Goal: Task Accomplishment & Management: Manage account settings

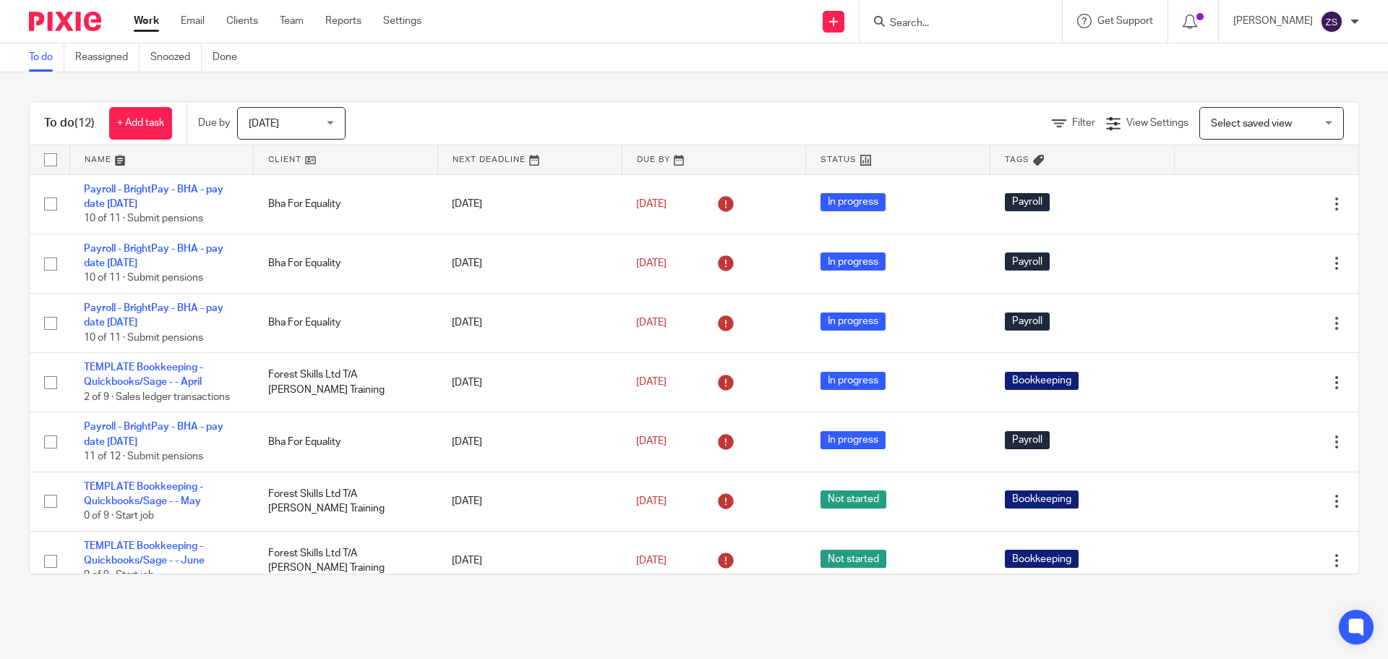
click at [973, 25] on input "Search" at bounding box center [954, 23] width 130 height 13
type input "doodle"
click at [1023, 61] on link at bounding box center [1001, 68] width 231 height 45
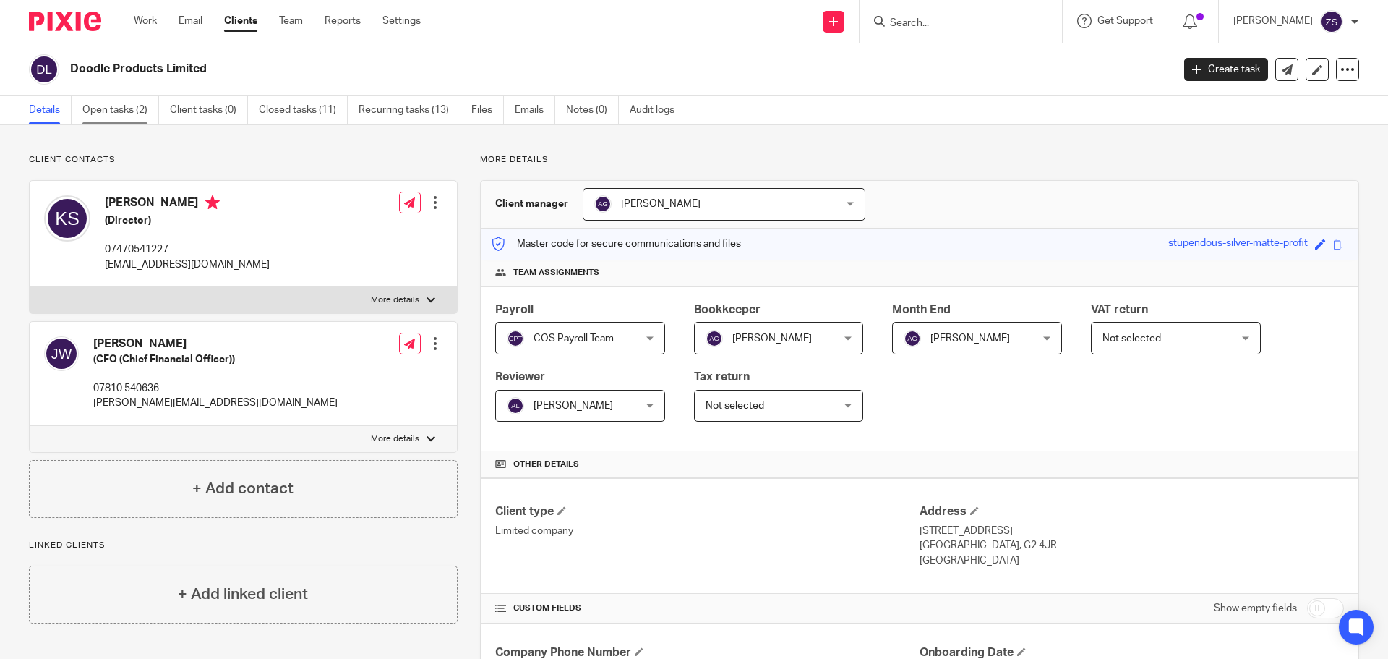
click at [146, 100] on link "Open tasks (2)" at bounding box center [120, 110] width 77 height 28
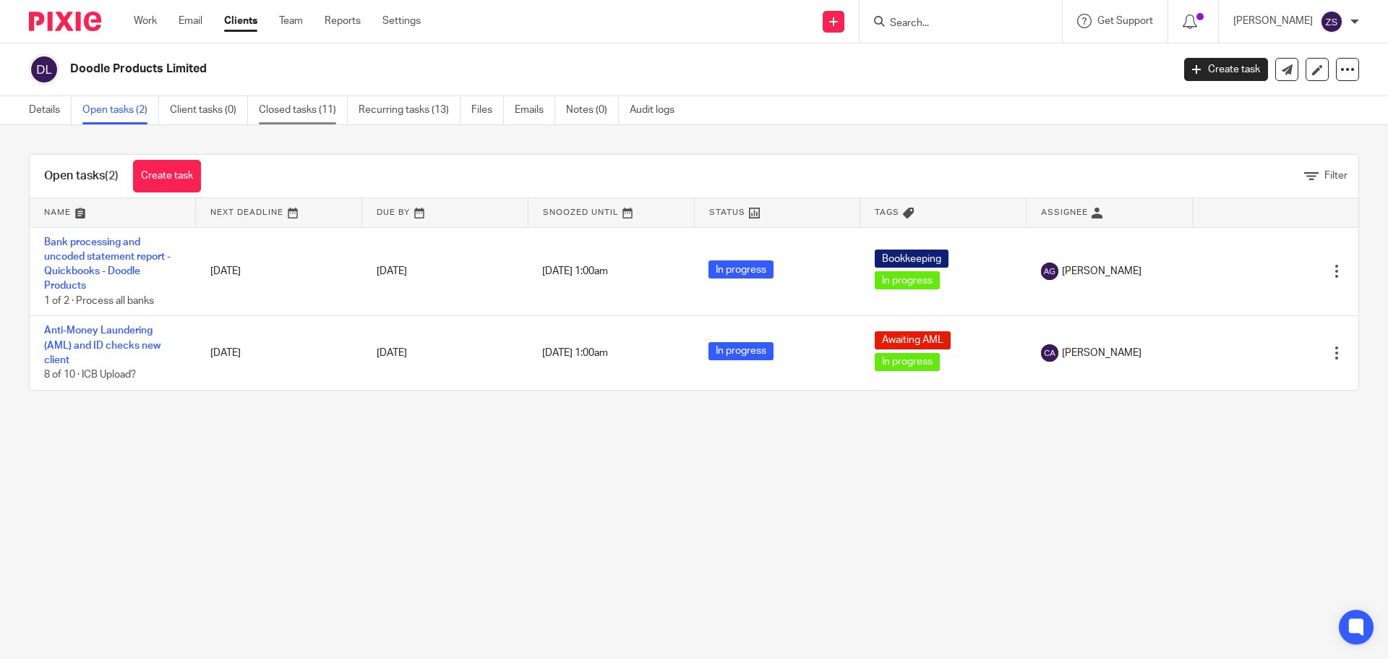
click at [315, 112] on link "Closed tasks (11)" at bounding box center [303, 110] width 89 height 28
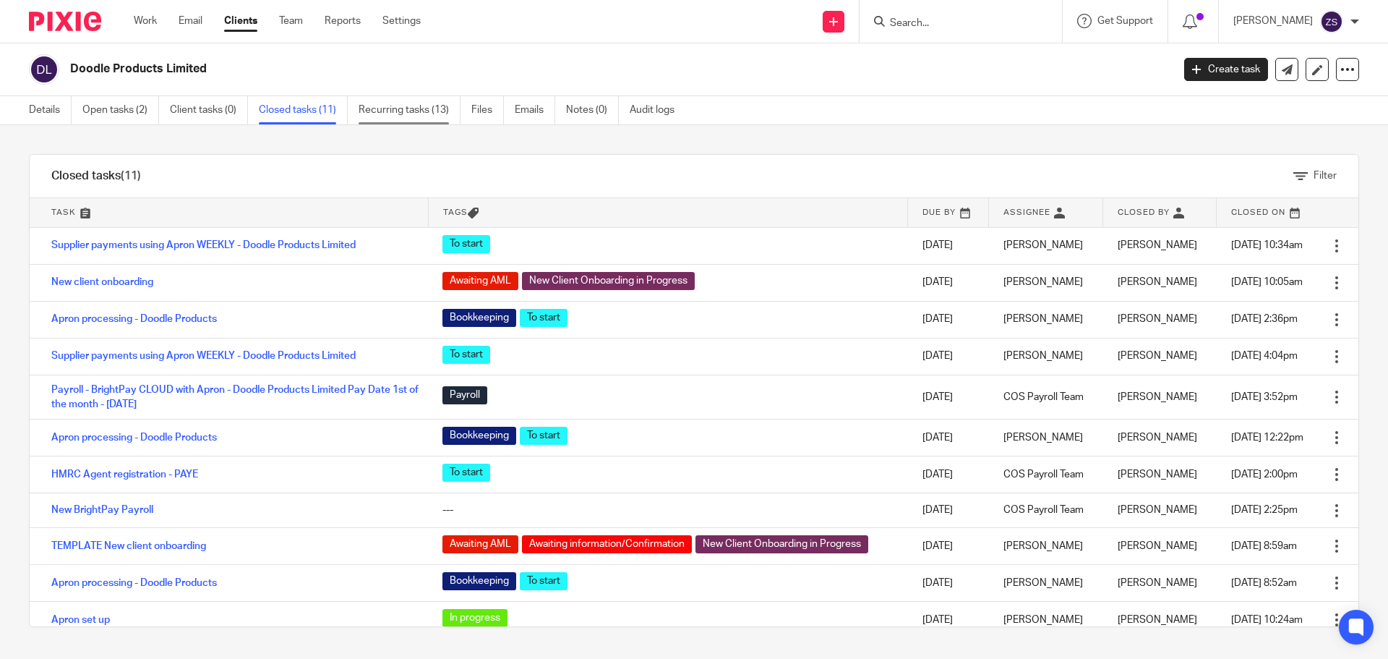
click at [390, 101] on link "Recurring tasks (13)" at bounding box center [410, 110] width 102 height 28
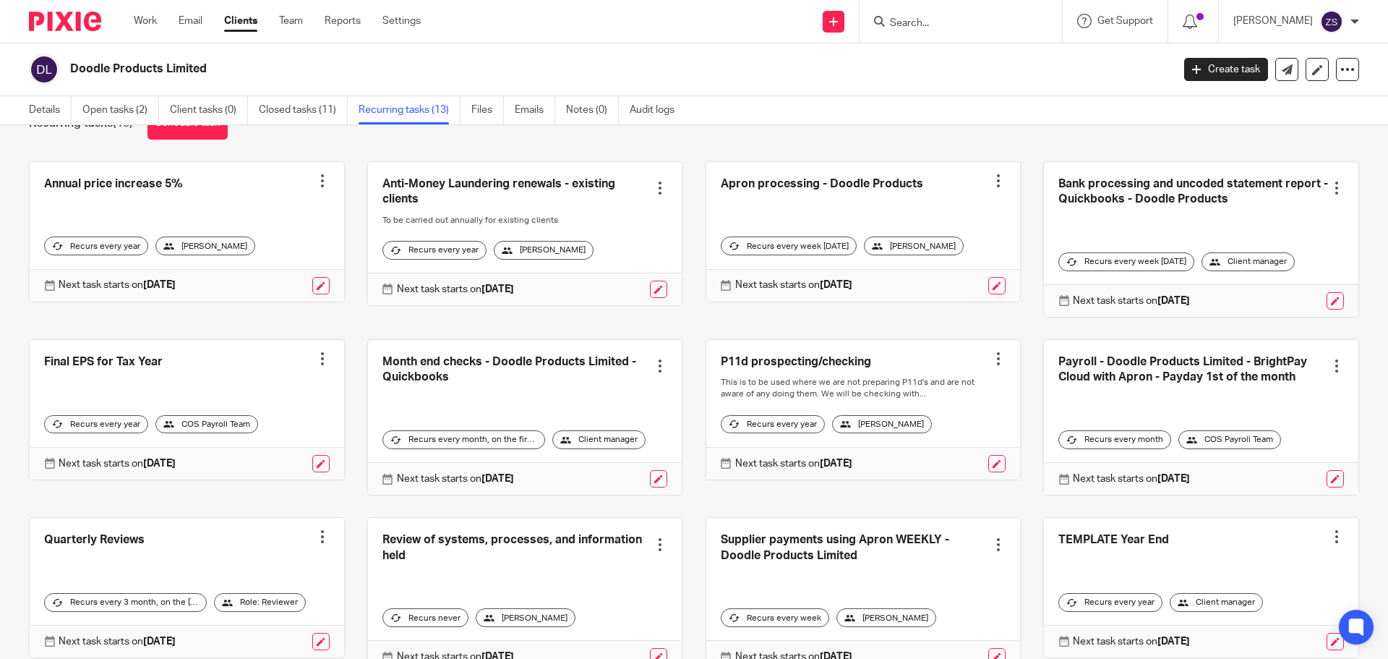
scroll to position [72, 0]
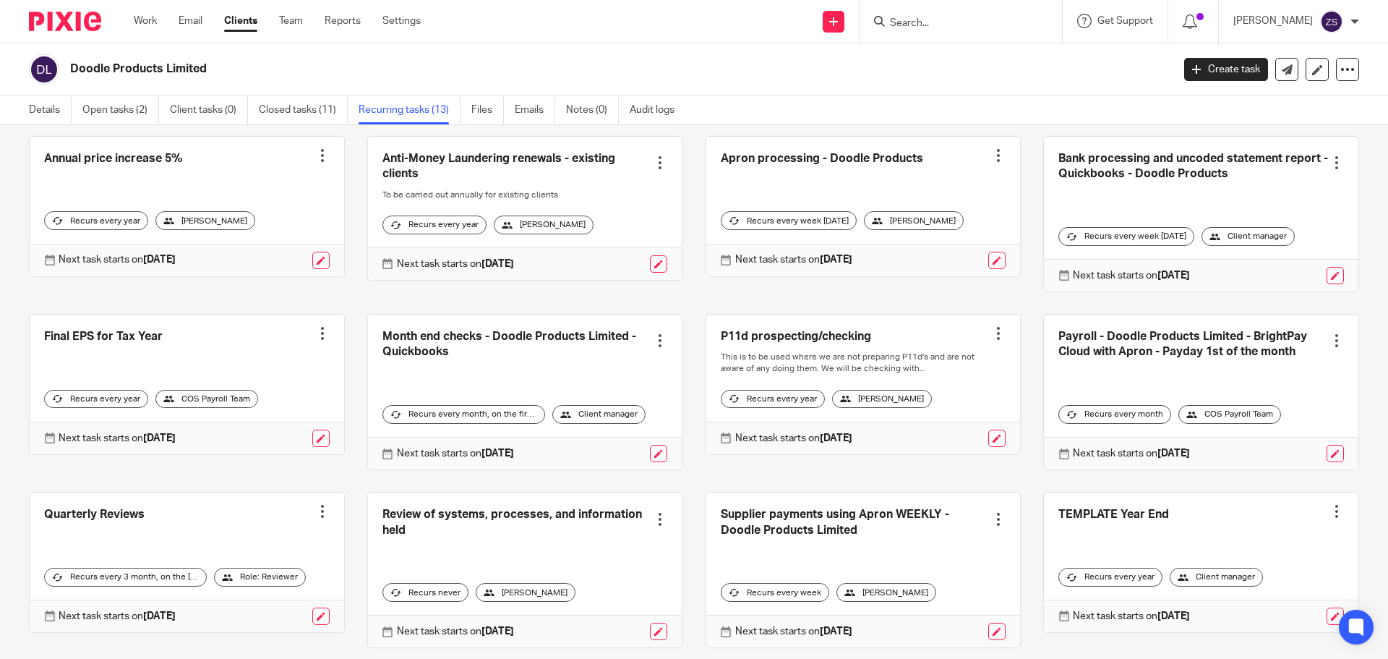
click at [1330, 338] on div at bounding box center [1337, 340] width 14 height 14
click at [1146, 354] on link at bounding box center [1201, 392] width 315 height 155
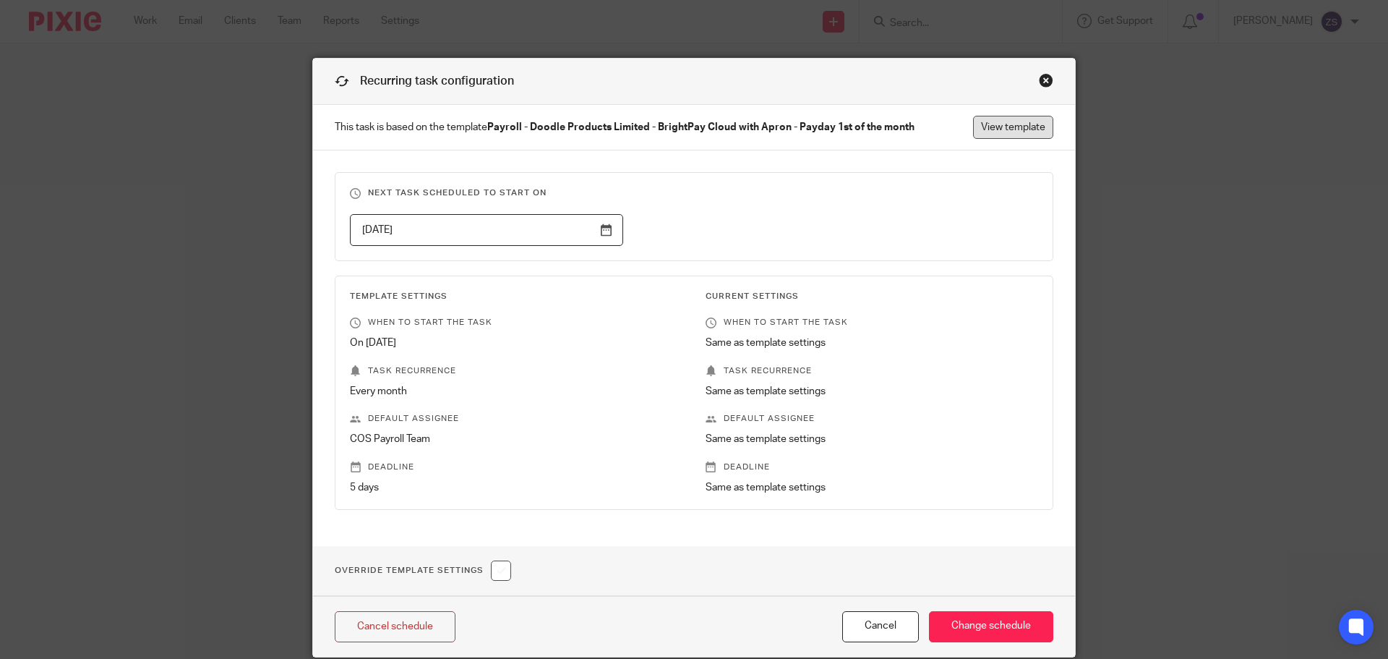
click at [978, 132] on link "View template" at bounding box center [1013, 127] width 80 height 23
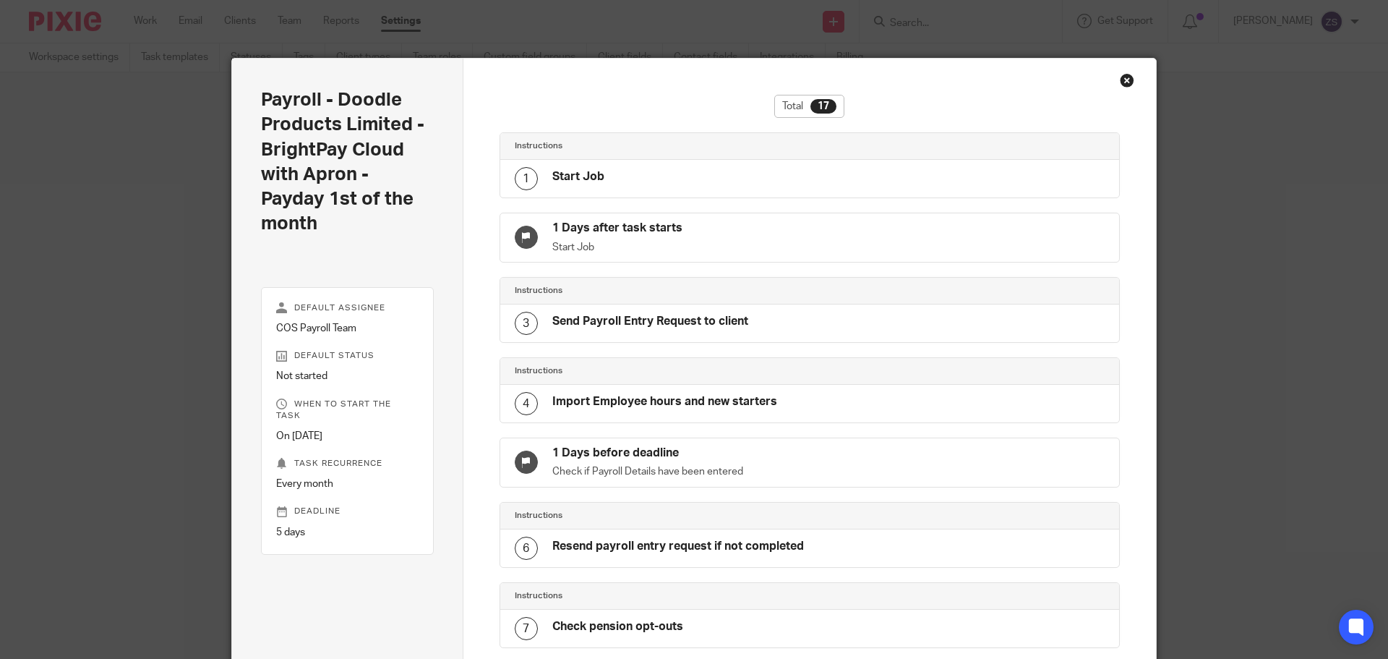
scroll to position [921, 0]
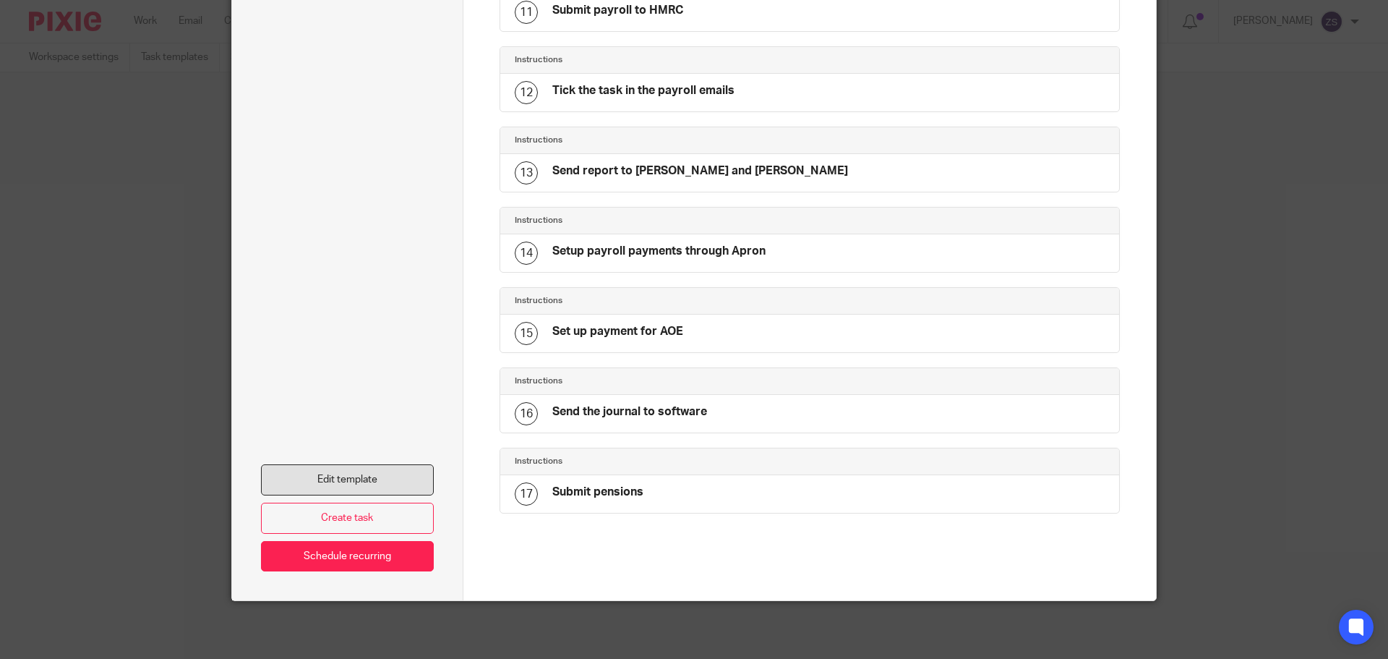
click at [342, 473] on link "Edit template" at bounding box center [347, 479] width 173 height 31
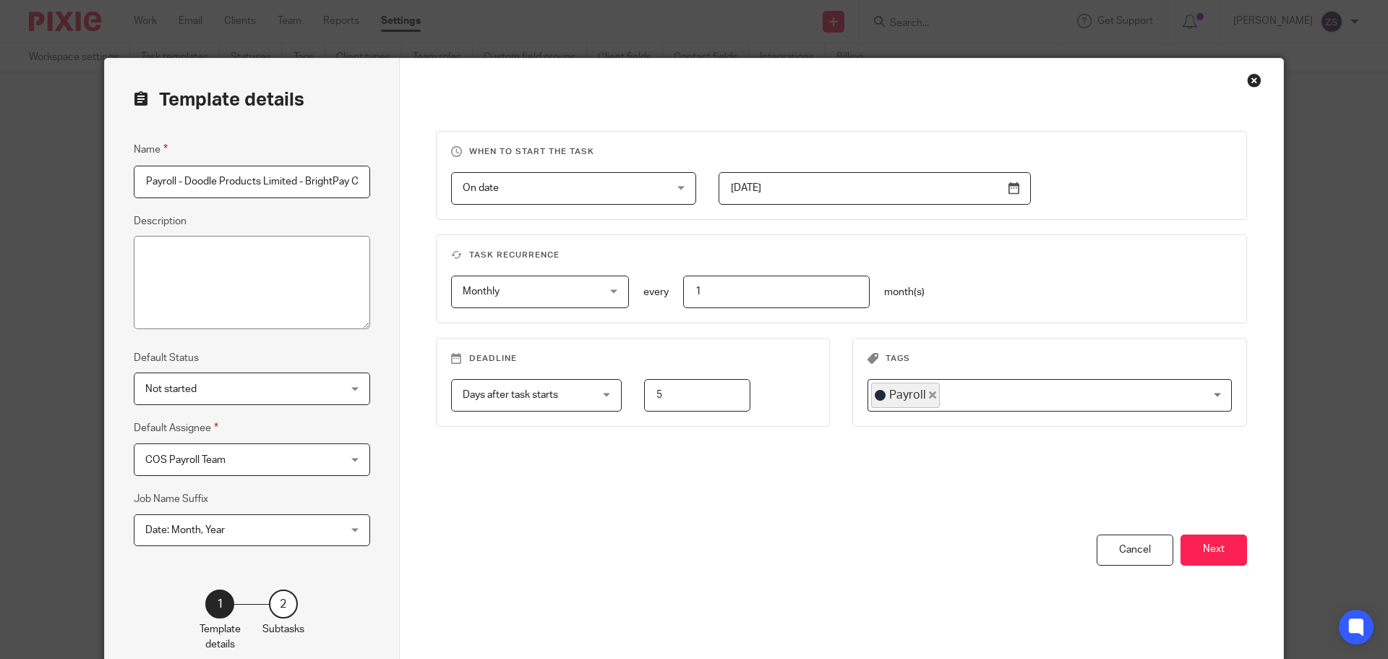
scroll to position [0, 191]
click at [1198, 539] on button "Next" at bounding box center [1214, 549] width 67 height 31
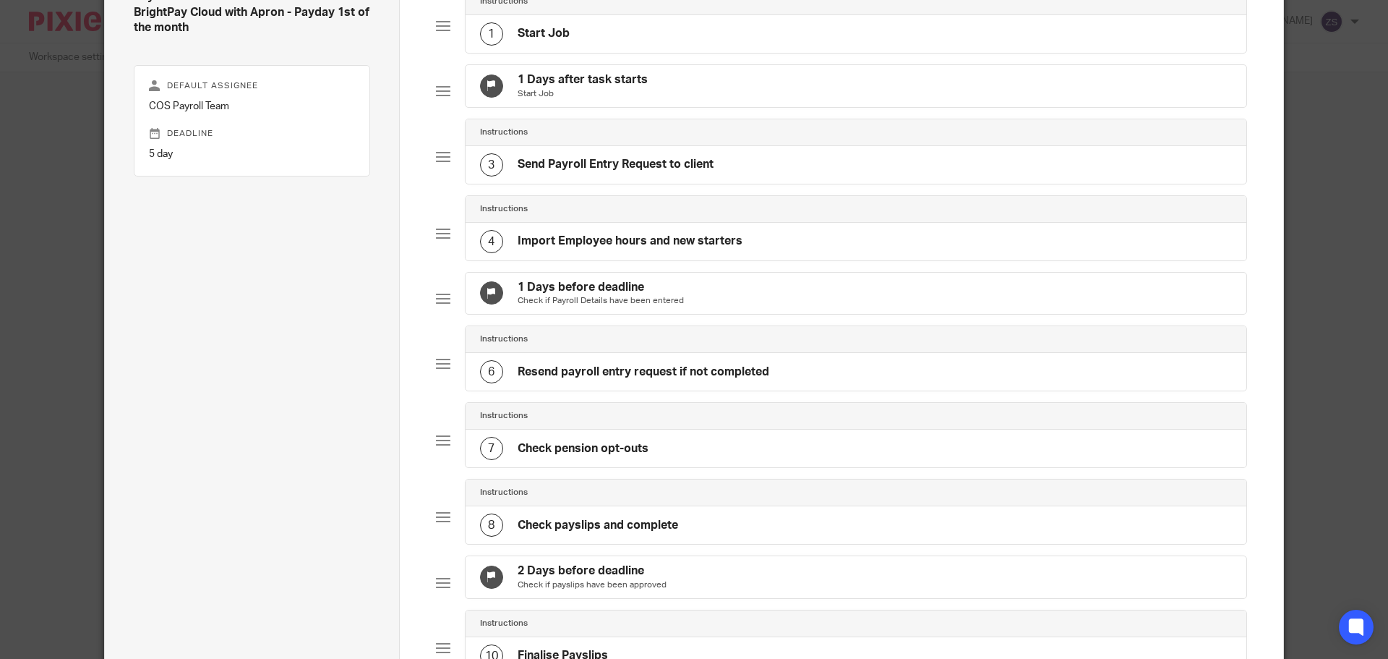
click at [608, 238] on div "4 Import Employee hours and new starters" at bounding box center [857, 242] width 782 height 38
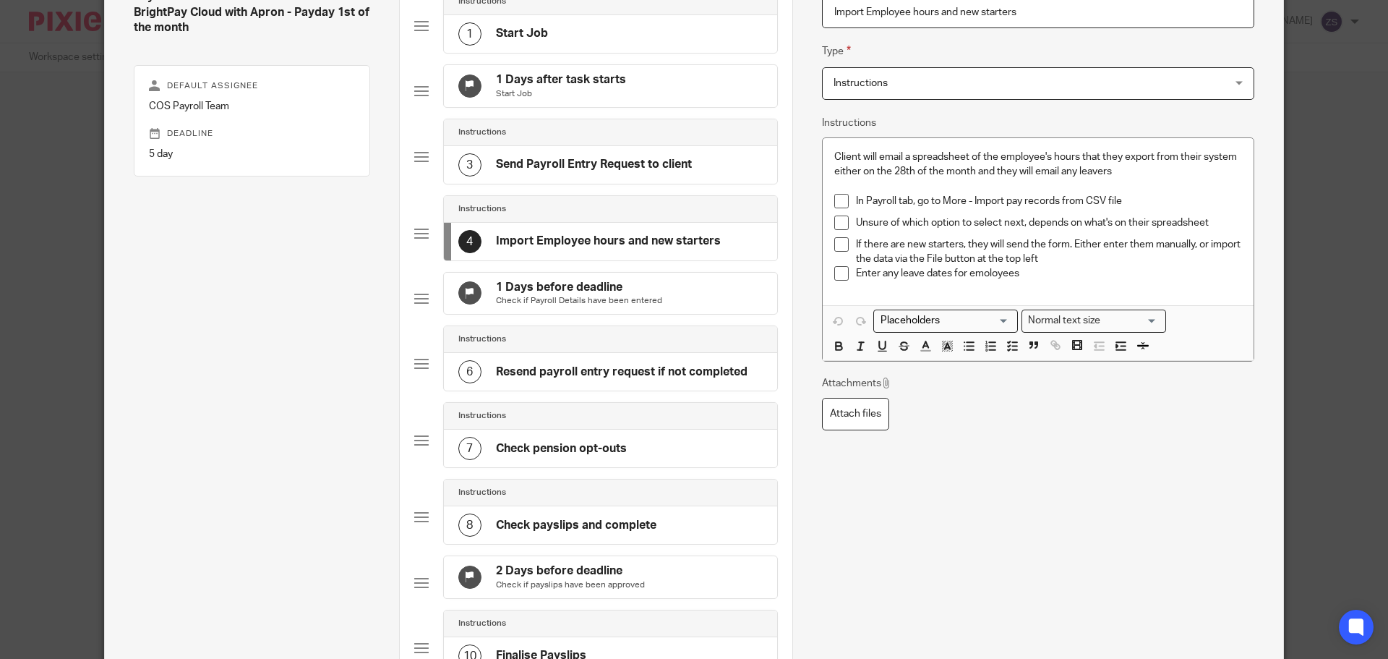
scroll to position [140, 0]
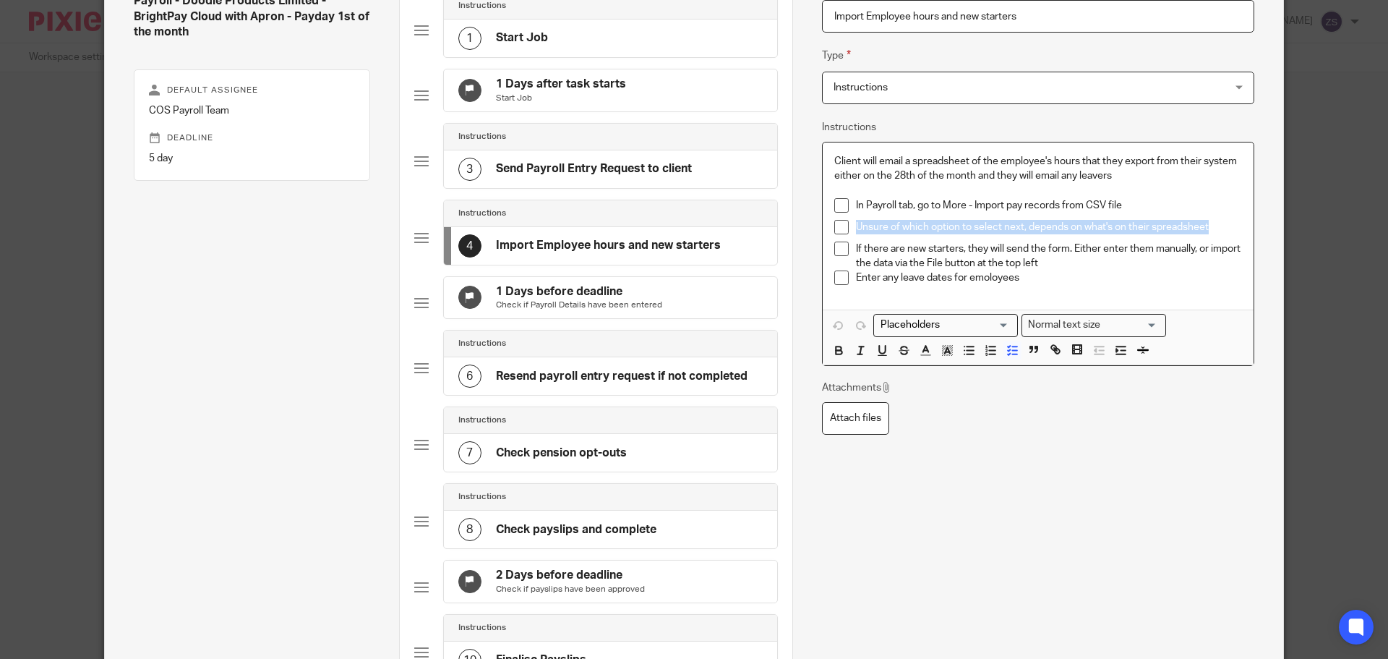
drag, startPoint x: 1211, startPoint y: 223, endPoint x: 853, endPoint y: 224, distance: 358.0
click at [856, 224] on p "Unsure of which option to select next, depends on what's on their spreadsheet" at bounding box center [1049, 227] width 386 height 14
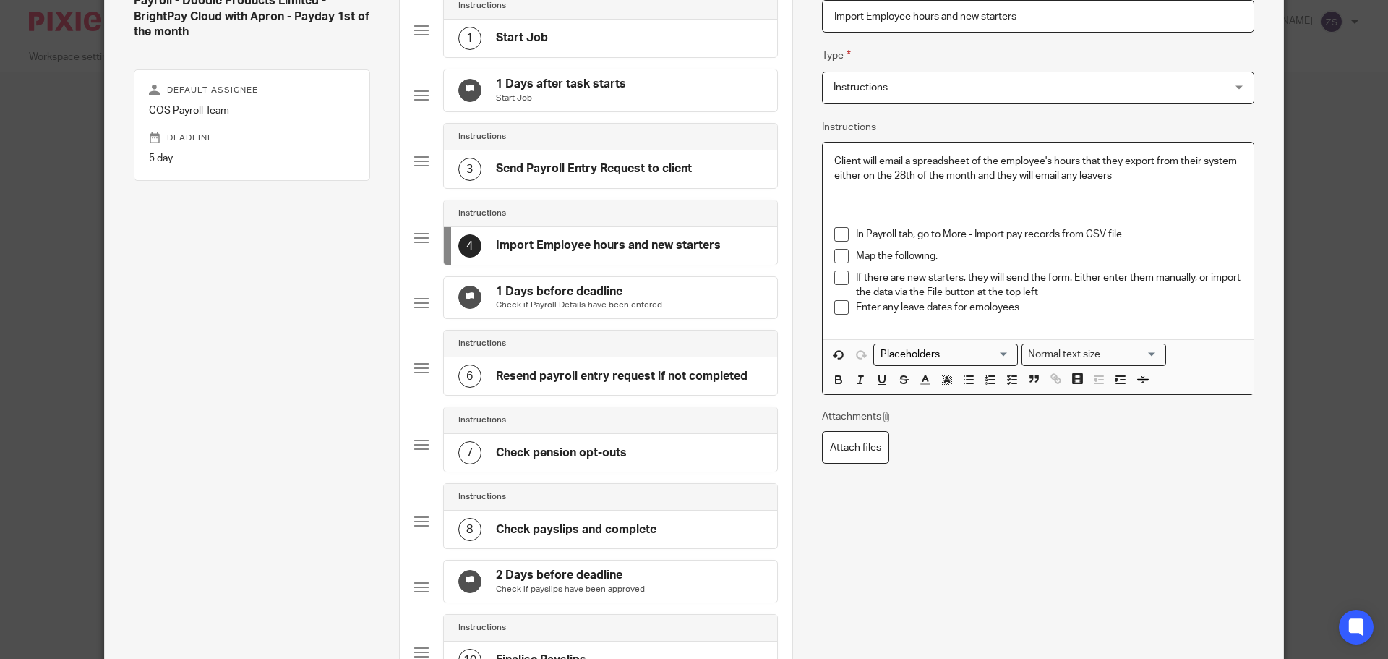
click at [1125, 174] on p "Client will email a spreadsheet of the employee's hours that they export from t…" at bounding box center [1039, 169] width 408 height 30
click at [1137, 377] on icon "button" at bounding box center [1143, 379] width 13 height 13
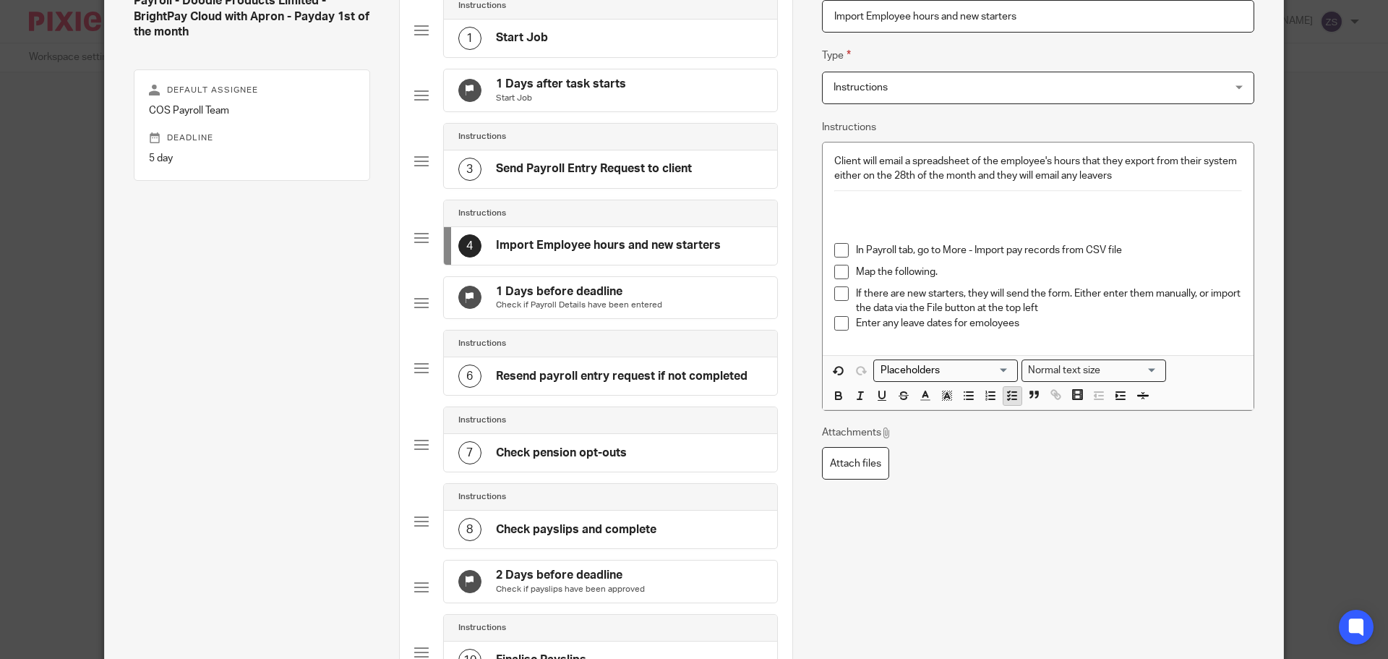
click at [1006, 393] on icon "button" at bounding box center [1012, 395] width 13 height 13
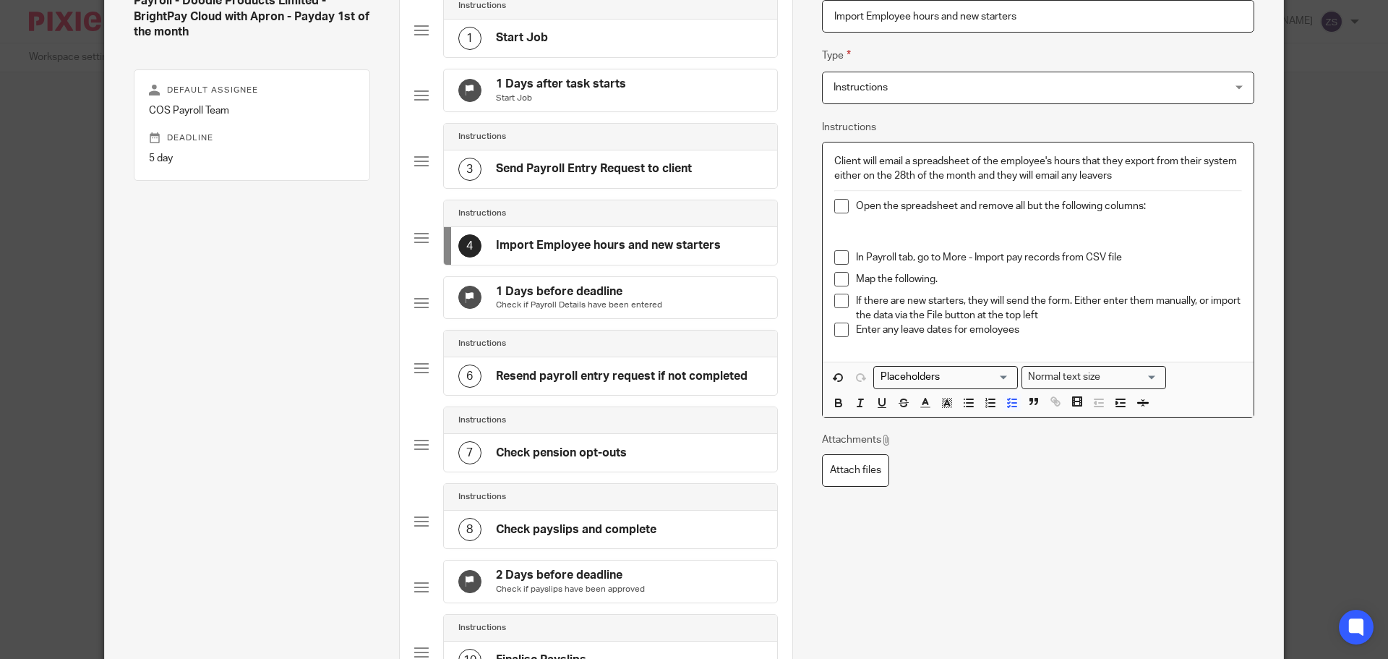
click at [1184, 213] on p "Open the spreadsheet and remove all but the following columns:" at bounding box center [1049, 206] width 386 height 14
click at [1239, 209] on div "Client will email a spreadsheet of the employee's hours that they export from t…" at bounding box center [1038, 252] width 431 height 220
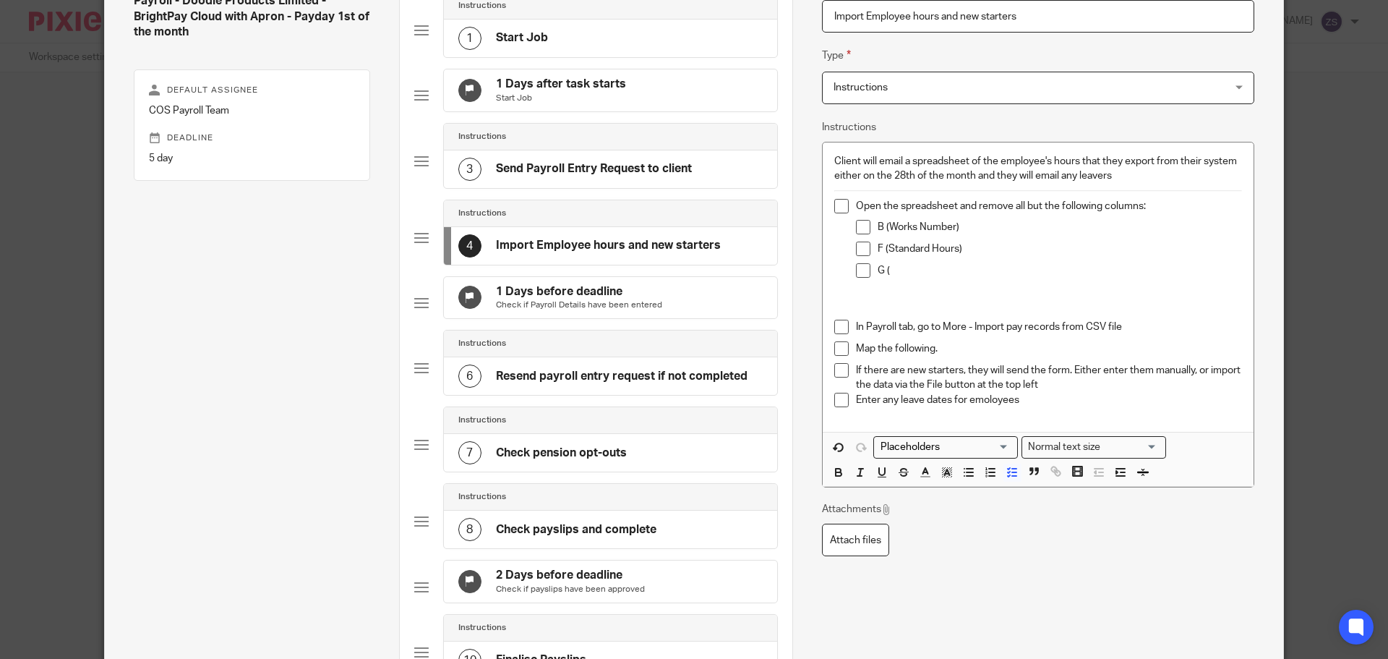
drag, startPoint x: 955, startPoint y: 247, endPoint x: 994, endPoint y: 258, distance: 40.5
click at [955, 247] on p "F (Standard Hours)" at bounding box center [1060, 249] width 364 height 14
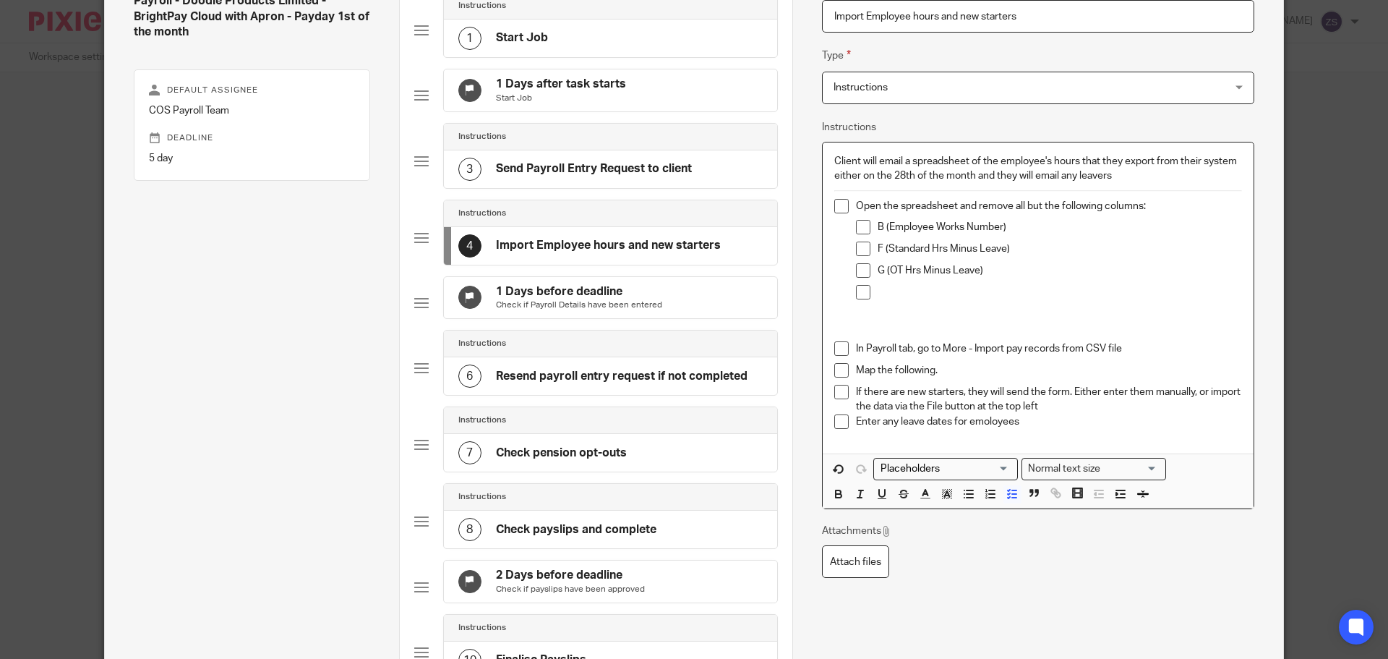
click at [975, 299] on p at bounding box center [1060, 292] width 364 height 14
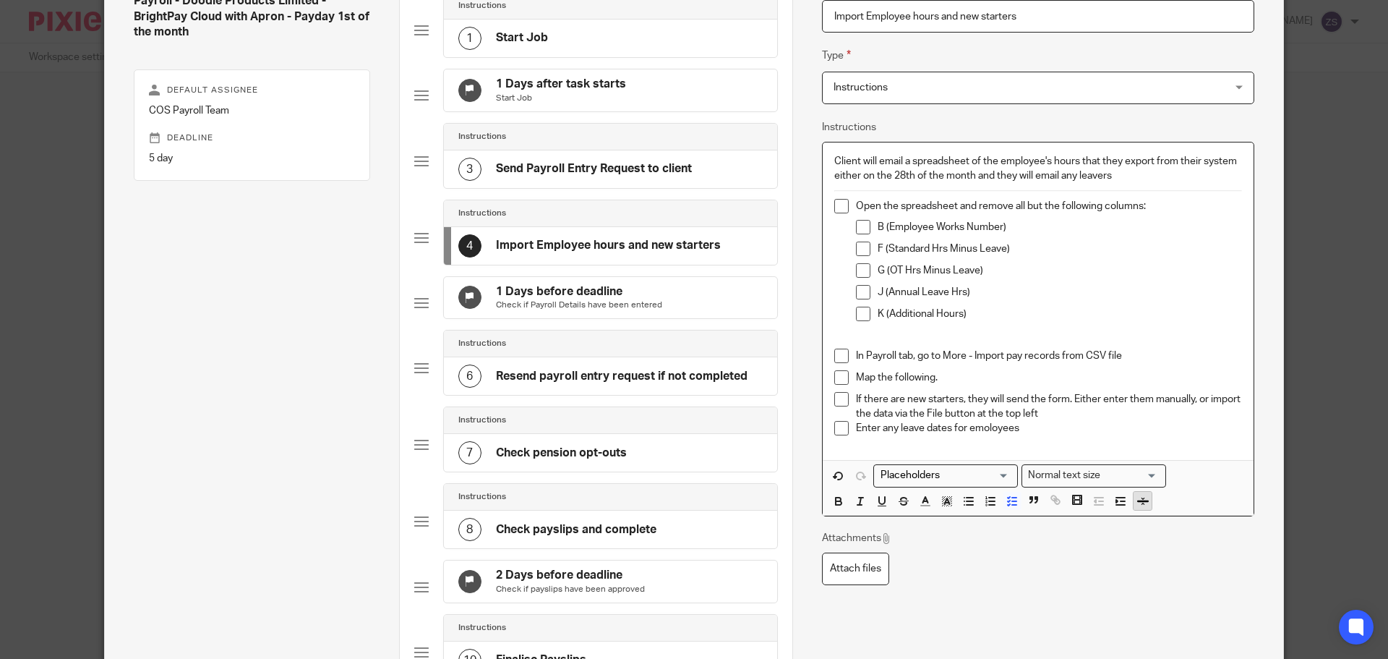
click at [1140, 505] on icon "button" at bounding box center [1143, 501] width 13 height 13
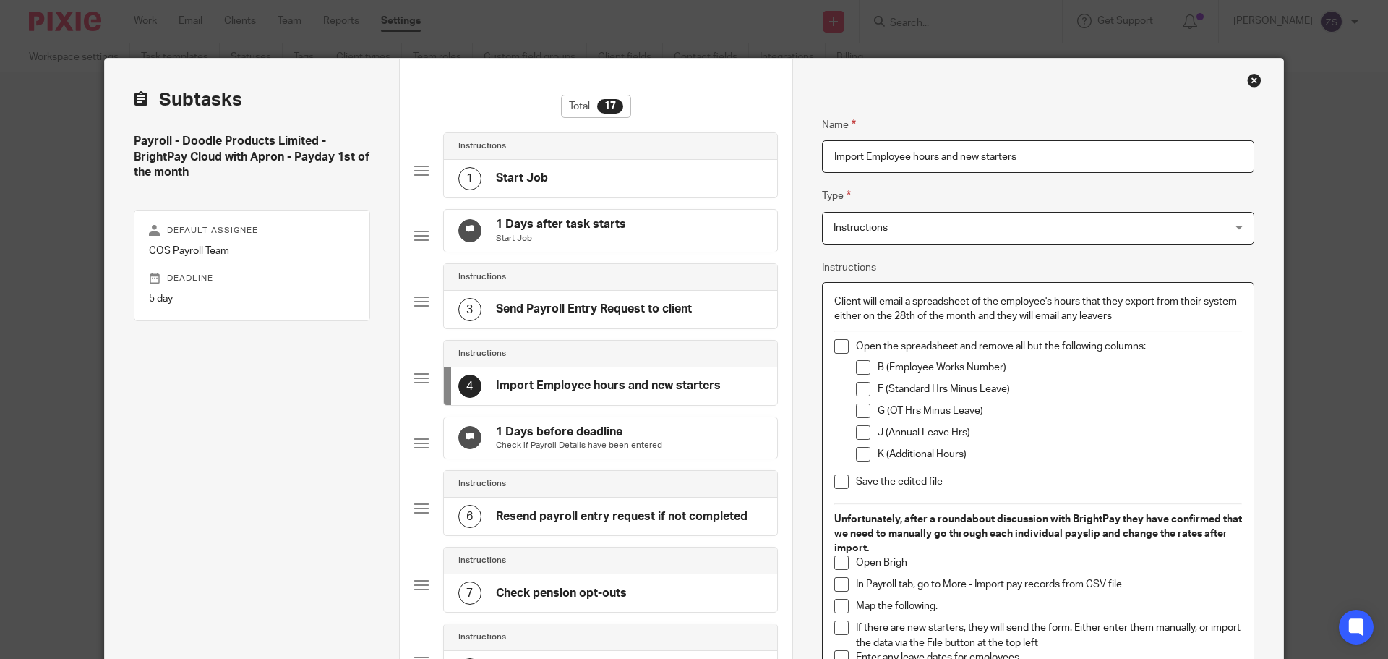
scroll to position [140, 0]
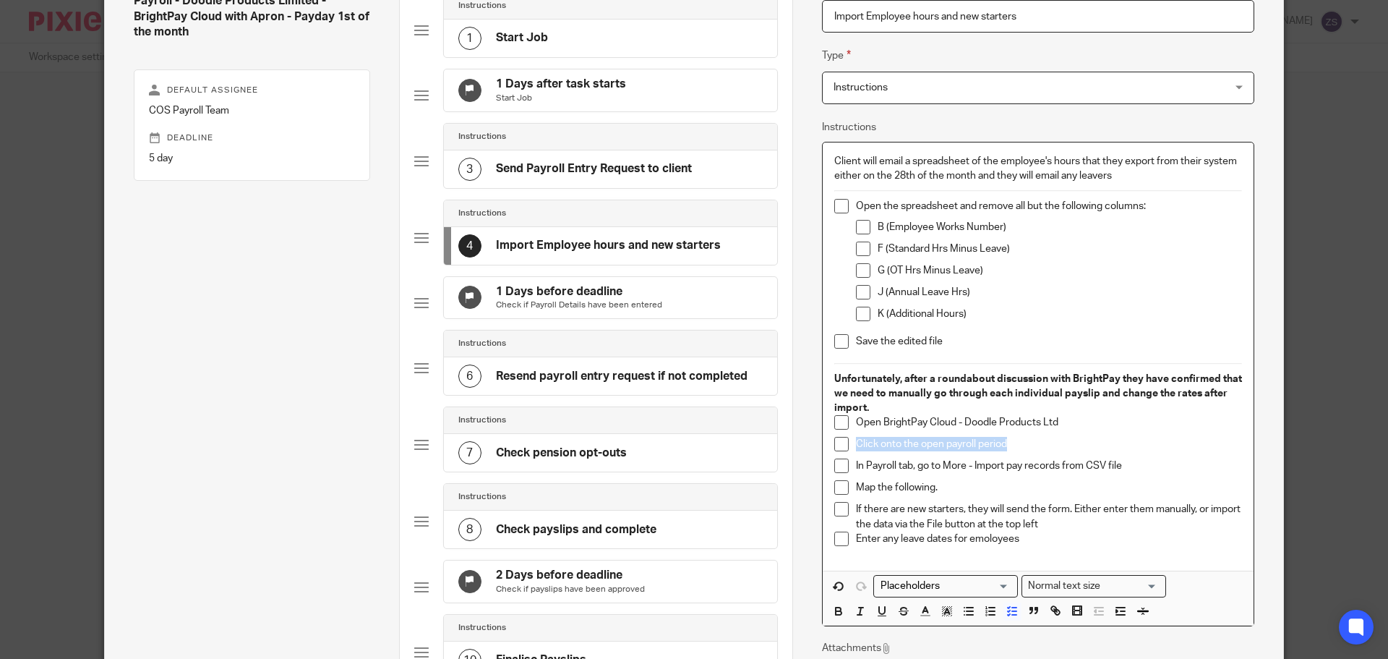
drag, startPoint x: 1001, startPoint y: 442, endPoint x: 853, endPoint y: 444, distance: 148.3
click at [856, 444] on p "Click onto the open payroll period" at bounding box center [1049, 444] width 386 height 14
copy p "Click onto the open payroll period"
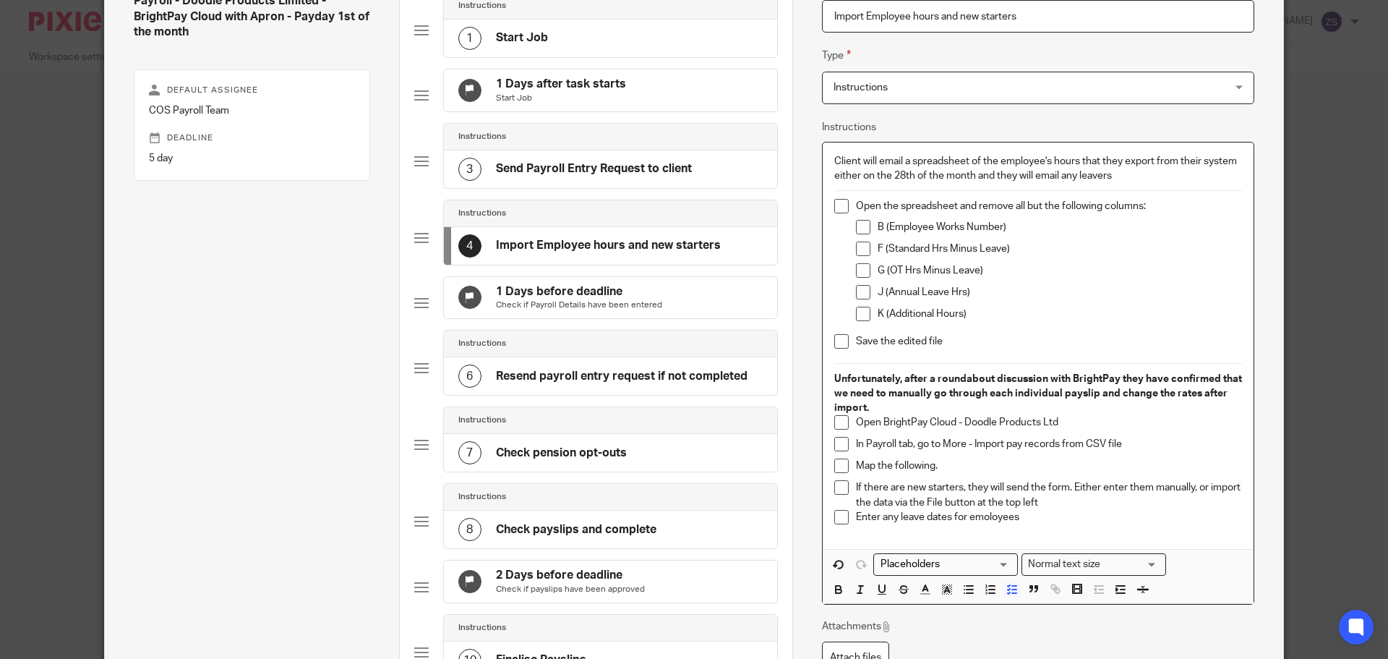
click at [910, 446] on p "In Payroll tab, go to More - Import pay records from CSV file" at bounding box center [1049, 444] width 386 height 14
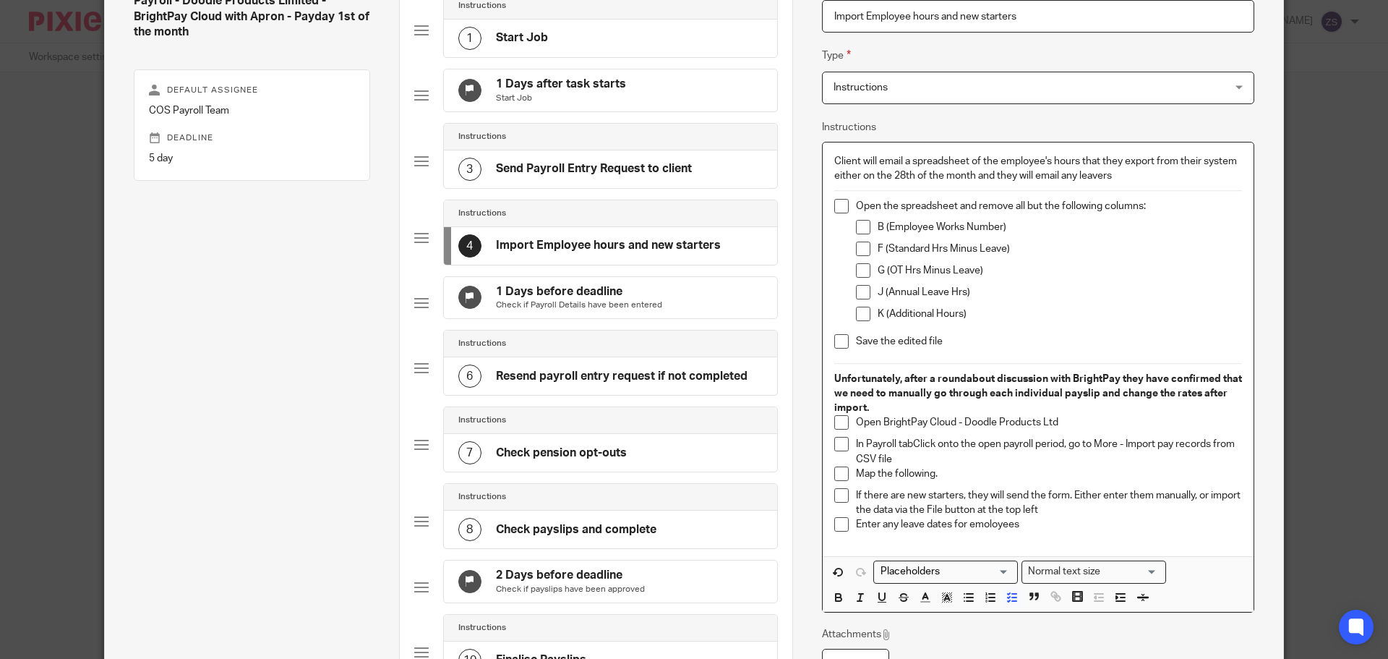
click at [908, 443] on p "In Payroll tabClick onto the open payroll period, go to More - Import pay recor…" at bounding box center [1049, 452] width 386 height 30
click at [1076, 445] on p "In Payroll tab - Click onto the open payroll period, go to More - Import pay re…" at bounding box center [1049, 452] width 386 height 30
click at [947, 459] on p "In Payroll tab - Click onto the open payroll period - Go to More - Import pay r…" at bounding box center [1049, 452] width 386 height 30
drag, startPoint x: 1172, startPoint y: 445, endPoint x: 1158, endPoint y: 453, distance: 15.9
click at [1158, 453] on p "In Payroll tab - Click onto the open payroll period - Go to More - Import pay r…" at bounding box center [1049, 452] width 386 height 30
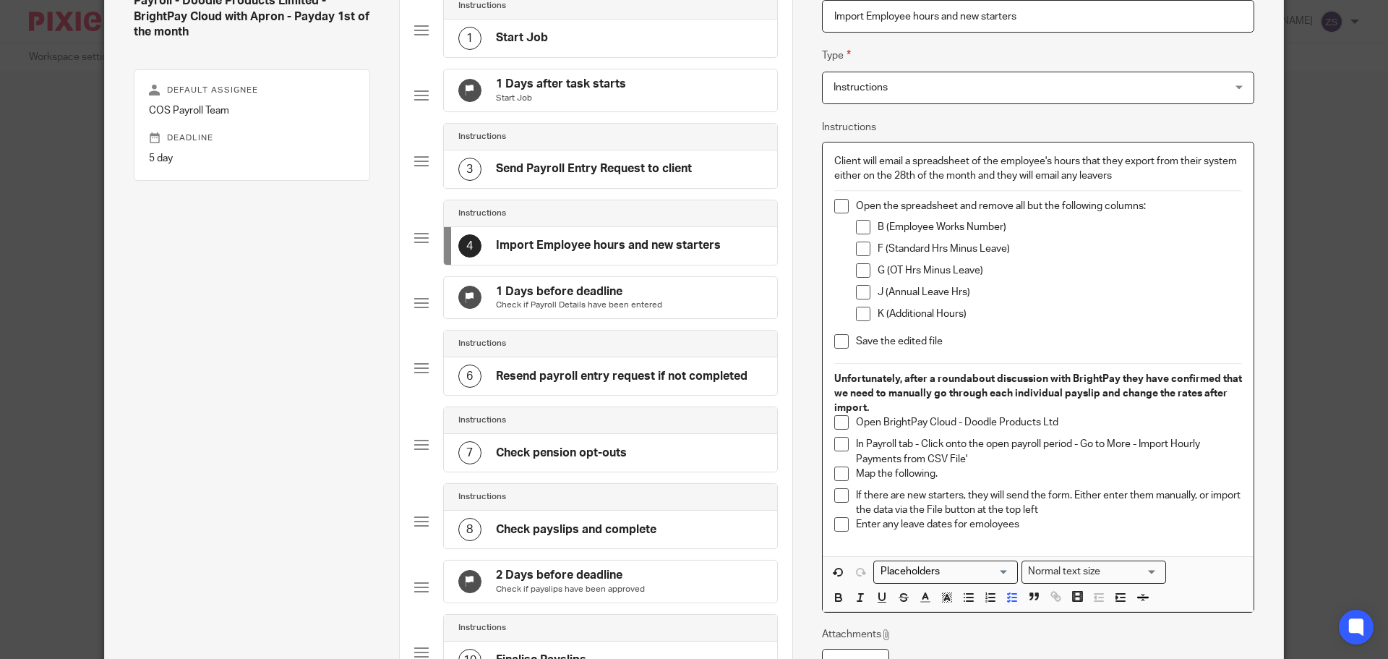
click at [1137, 446] on p "In Payroll tab - Click onto the open payroll period - Go to More - Import Hourl…" at bounding box center [1049, 452] width 386 height 30
click at [989, 481] on p "Map the following." at bounding box center [1049, 473] width 386 height 14
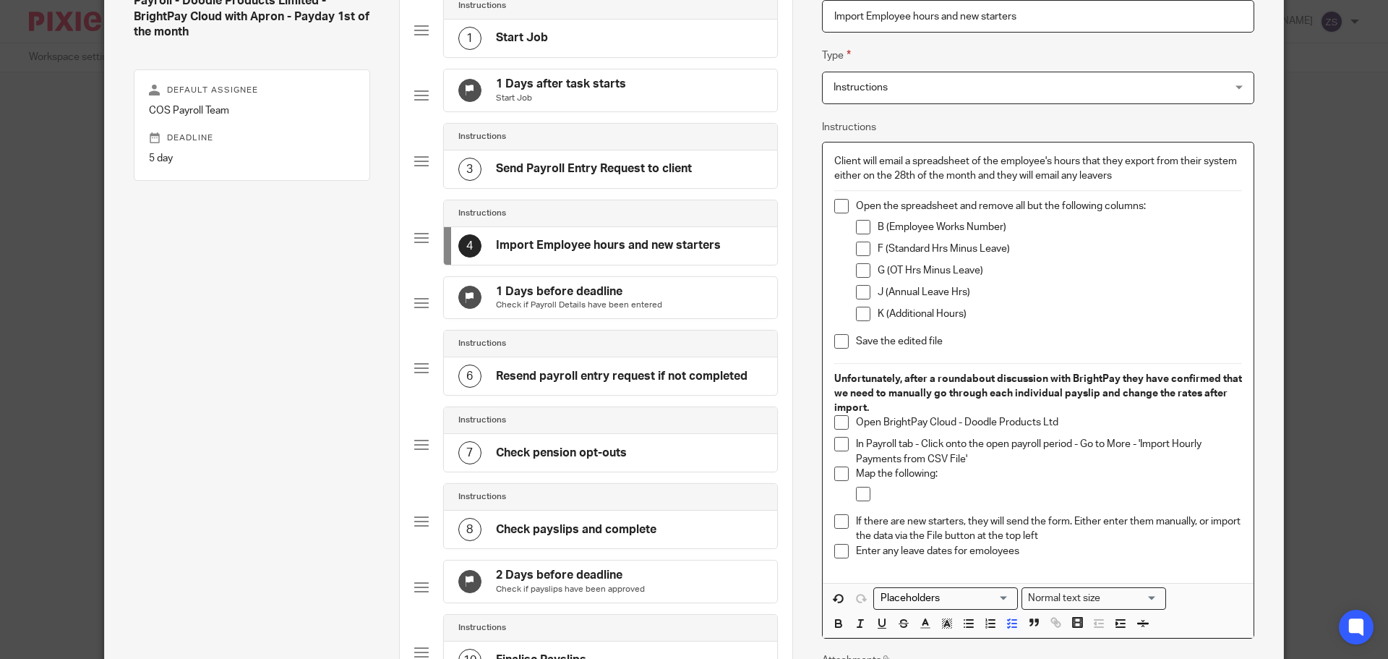
click at [930, 475] on p "Map the following:" at bounding box center [1049, 473] width 386 height 14
click at [965, 505] on div at bounding box center [1060, 498] width 364 height 22
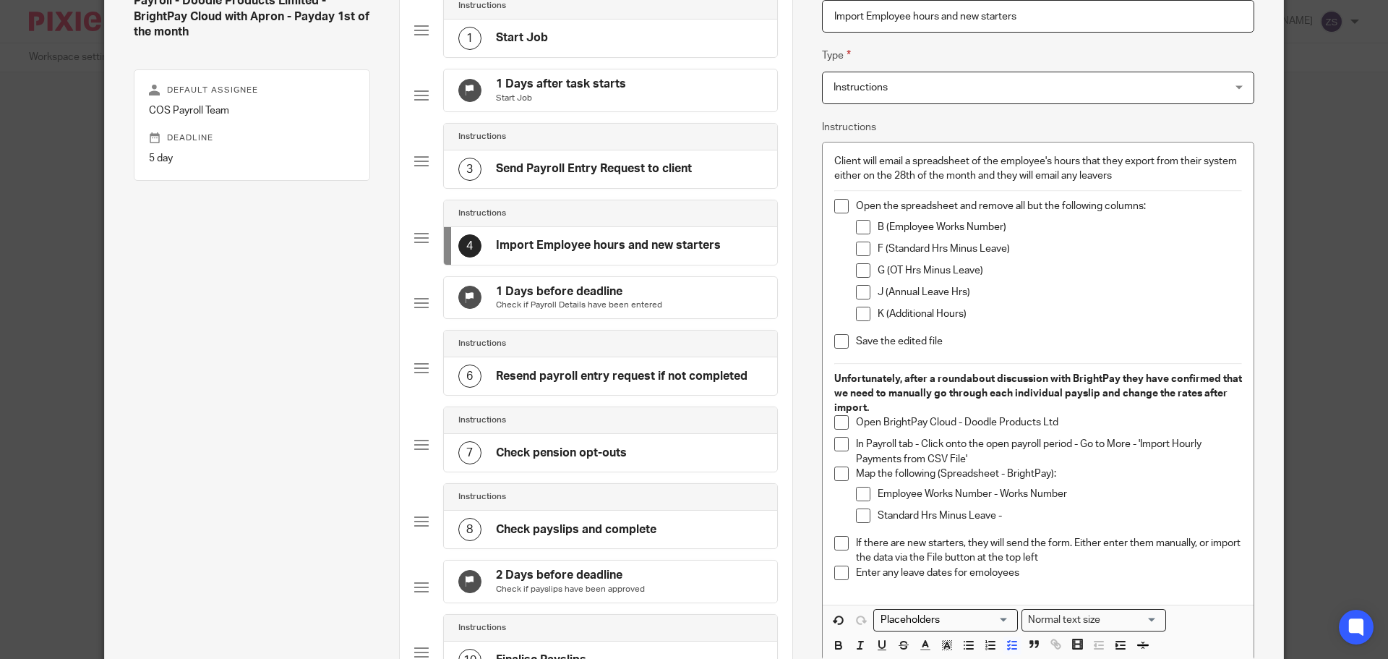
drag, startPoint x: 997, startPoint y: 495, endPoint x: 1046, endPoint y: 510, distance: 50.6
click at [997, 495] on p "Employee Works Number - Works Number" at bounding box center [1060, 494] width 364 height 14
click at [1007, 507] on div "Employee Works Number - Employee Works Number" at bounding box center [1060, 498] width 364 height 22
click at [1025, 521] on p "Standard Hrs Minus Leave -" at bounding box center [1060, 515] width 364 height 14
click at [996, 499] on p "Employee Works Number - Employee Works Number" at bounding box center [1060, 494] width 364 height 14
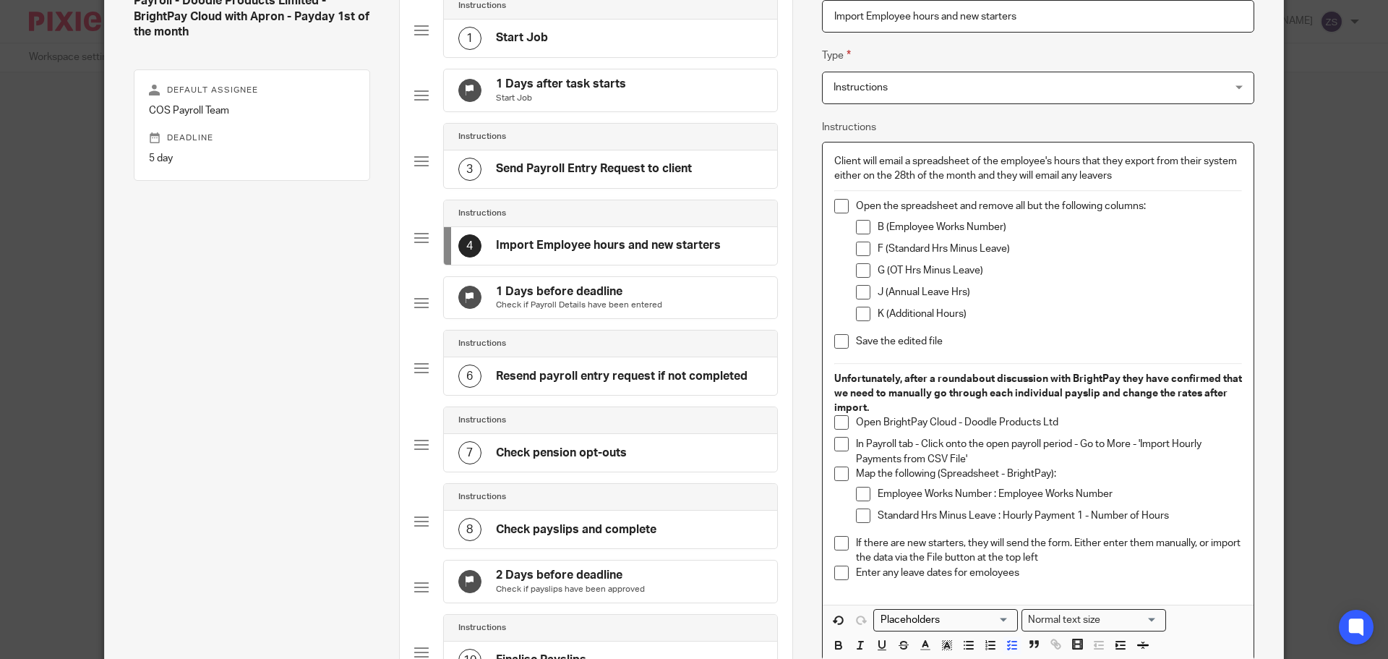
click at [1172, 514] on p "Standard Hrs Minus Leave : Hourly Payment 1 - Number of Hours" at bounding box center [1060, 515] width 364 height 14
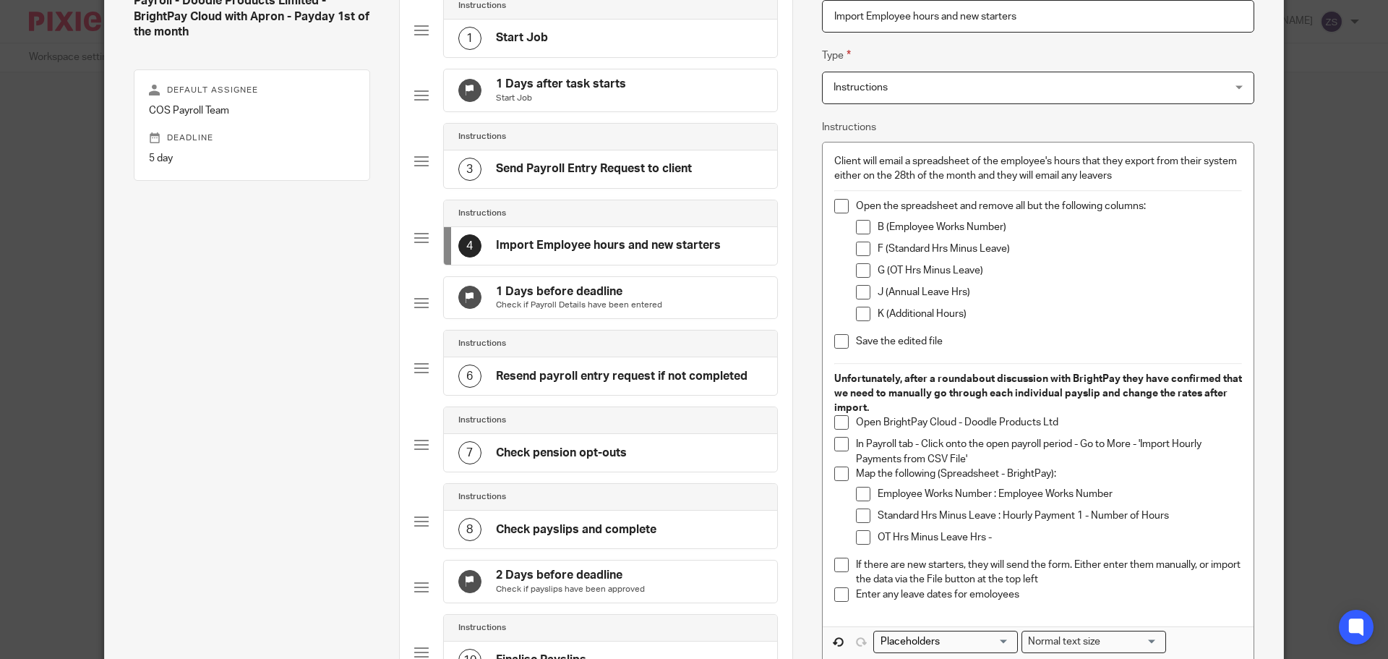
click at [1045, 544] on p "OT Hrs Minus Leave Hrs -" at bounding box center [1060, 537] width 364 height 14
click at [1107, 542] on p "OT Hrs Minus Leave Hrs :" at bounding box center [1060, 537] width 364 height 14
click at [1140, 536] on p "OT Hrs Minus Leave Hrs : Hourly Payment using Employer Level Rates" at bounding box center [1060, 537] width 364 height 14
click at [1205, 539] on p "OT Hrs Minus Leave Hrs : Hourly Payment using Employer hourly rate -" at bounding box center [1060, 537] width 364 height 14
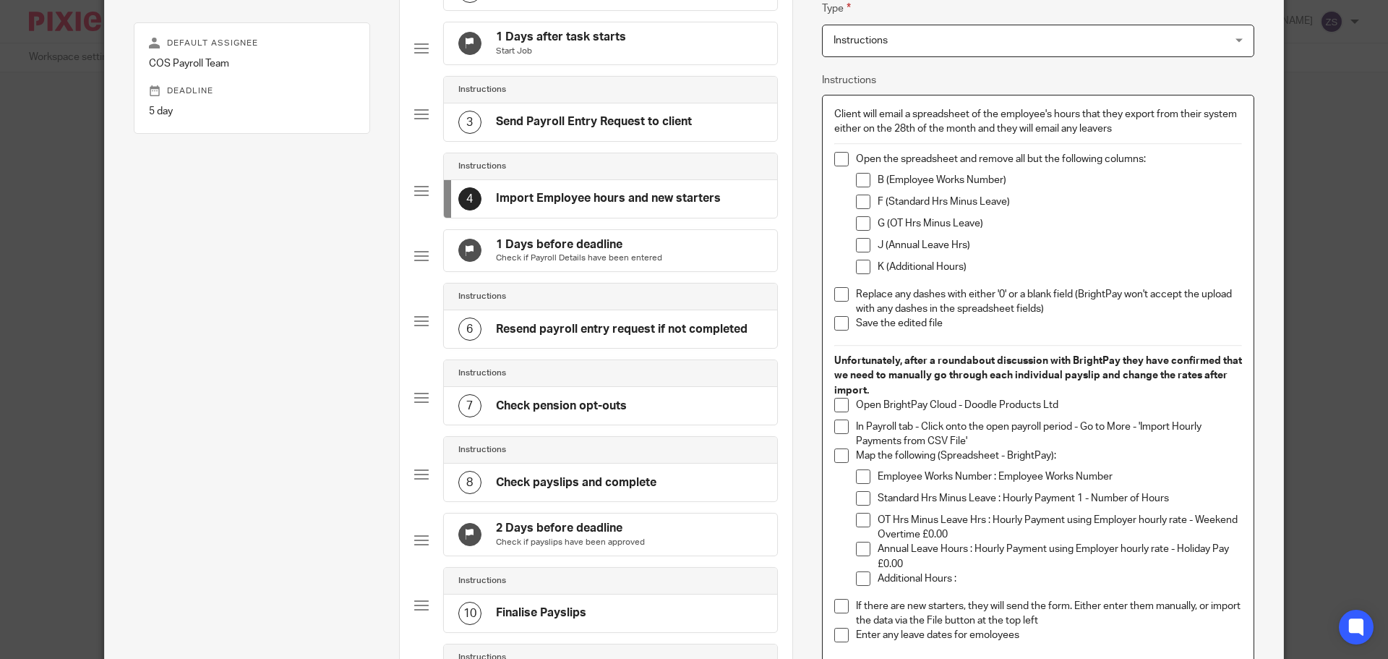
scroll to position [213, 0]
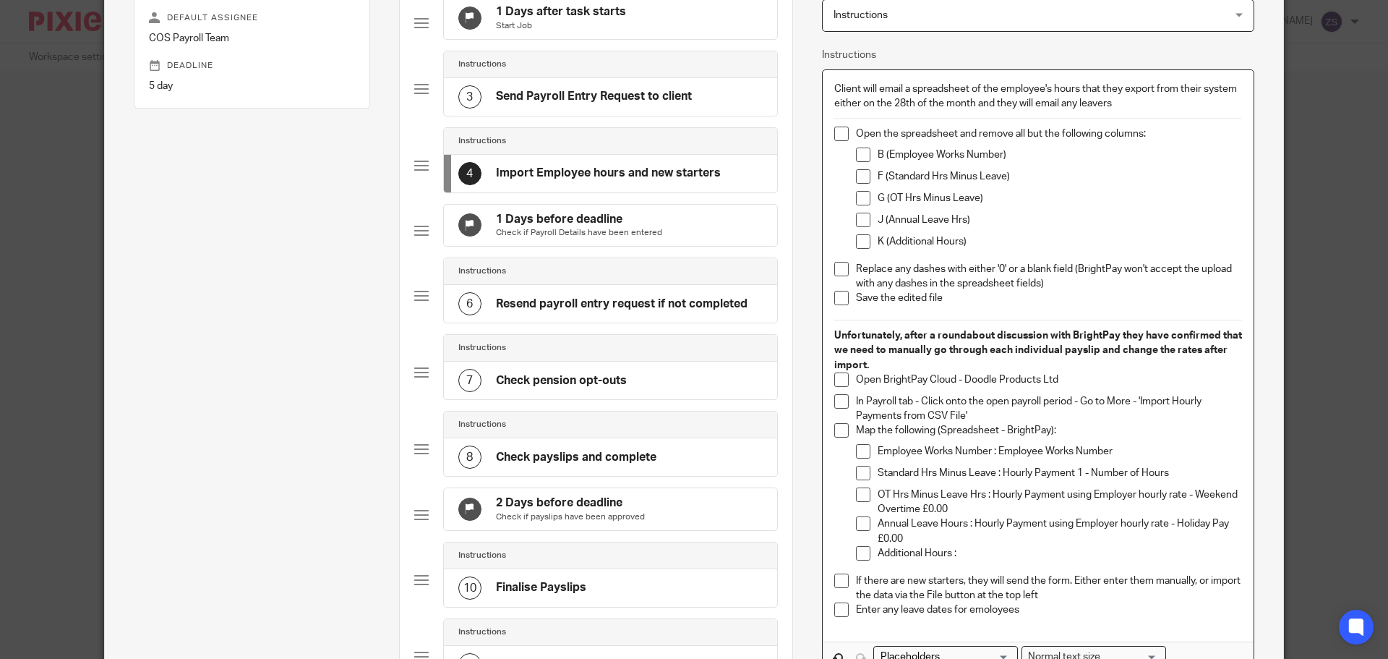
click at [996, 551] on p "Additional Hours :" at bounding box center [1060, 553] width 364 height 14
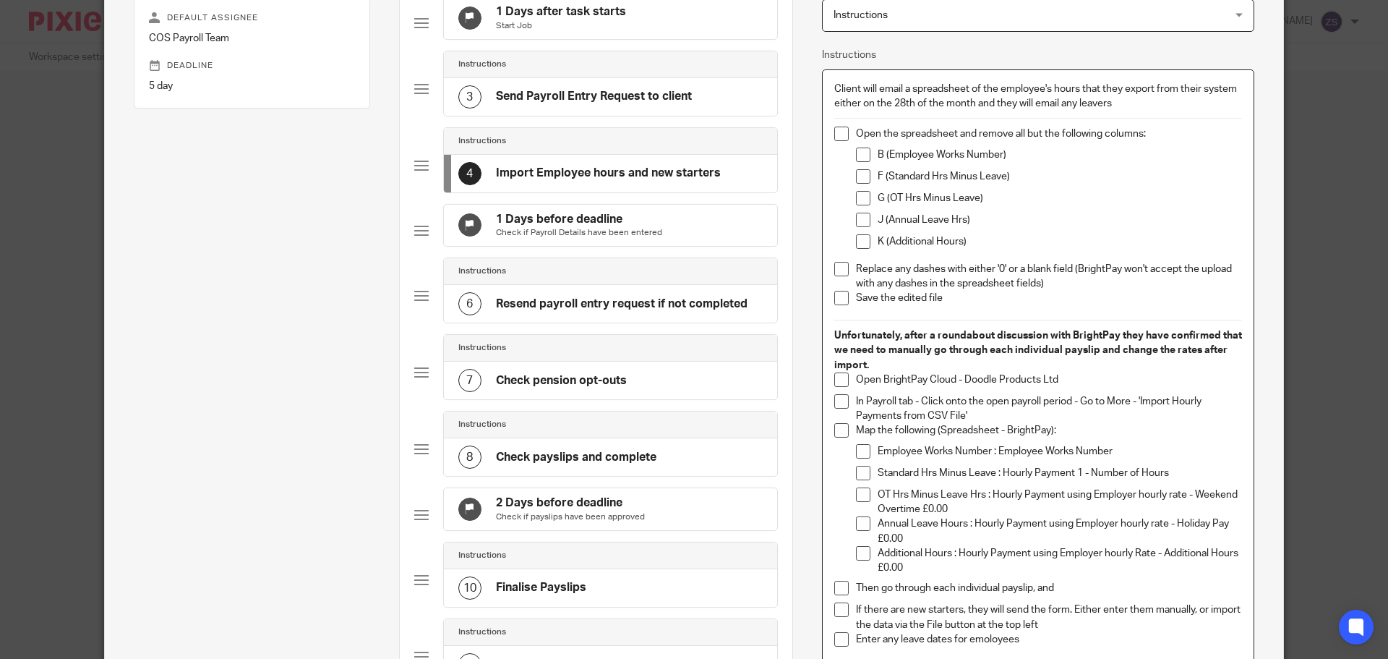
click at [1066, 587] on p "Then go through each individual payslip, and" at bounding box center [1049, 588] width 386 height 14
drag, startPoint x: 1066, startPoint y: 587, endPoint x: 853, endPoint y: 599, distance: 212.9
click at [856, 599] on div "Then go through each individual payslip, and" at bounding box center [1049, 592] width 386 height 22
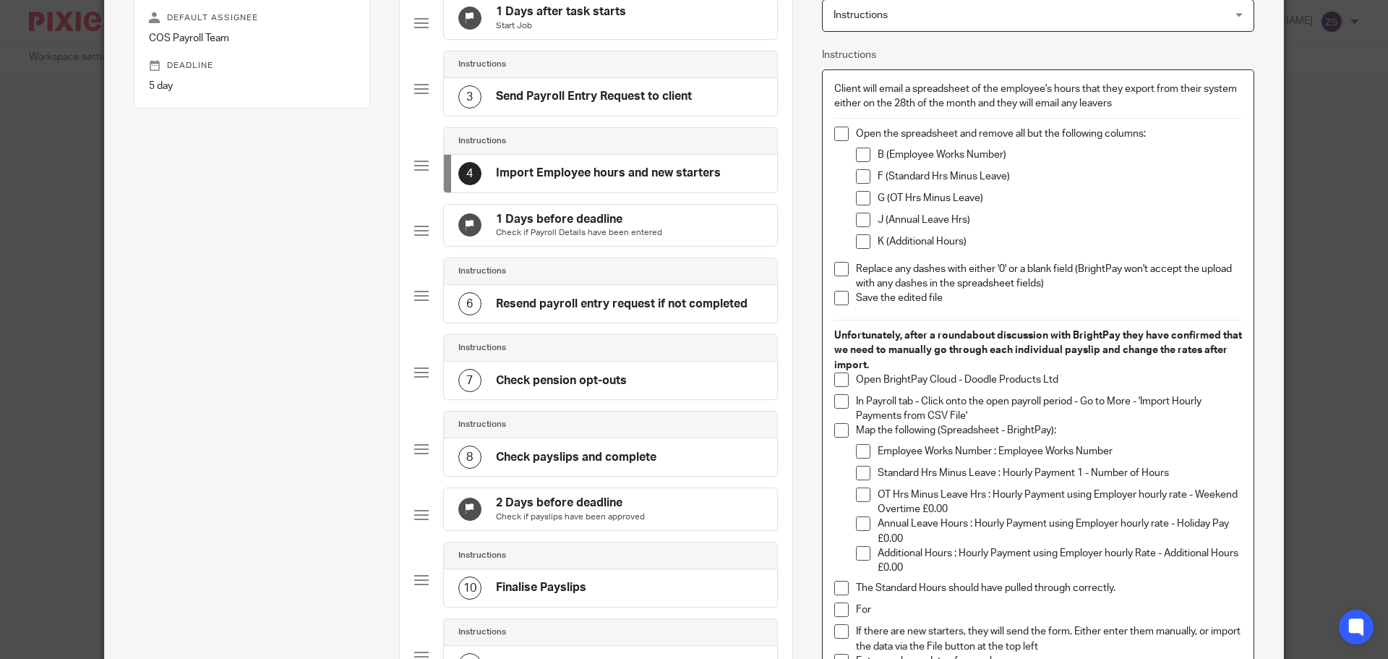
click at [859, 581] on p "The Standard Hours should have pulled through correctly." at bounding box center [1049, 588] width 386 height 14
click at [1016, 590] on p "Check that the Standard Hours should have pulled through correctly." at bounding box center [1049, 588] width 386 height 14
click at [1127, 593] on p "Check that the Standard Hours have pulled through correctly." at bounding box center [1049, 588] width 386 height 14
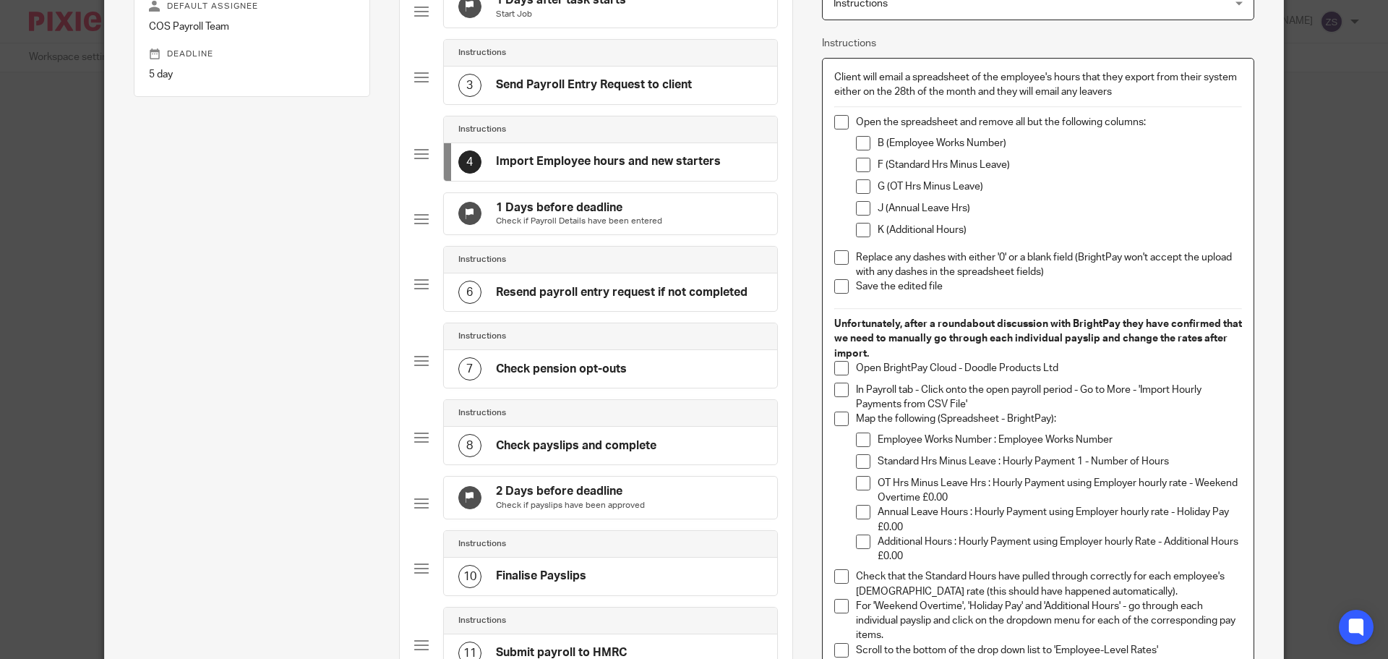
scroll to position [242, 0]
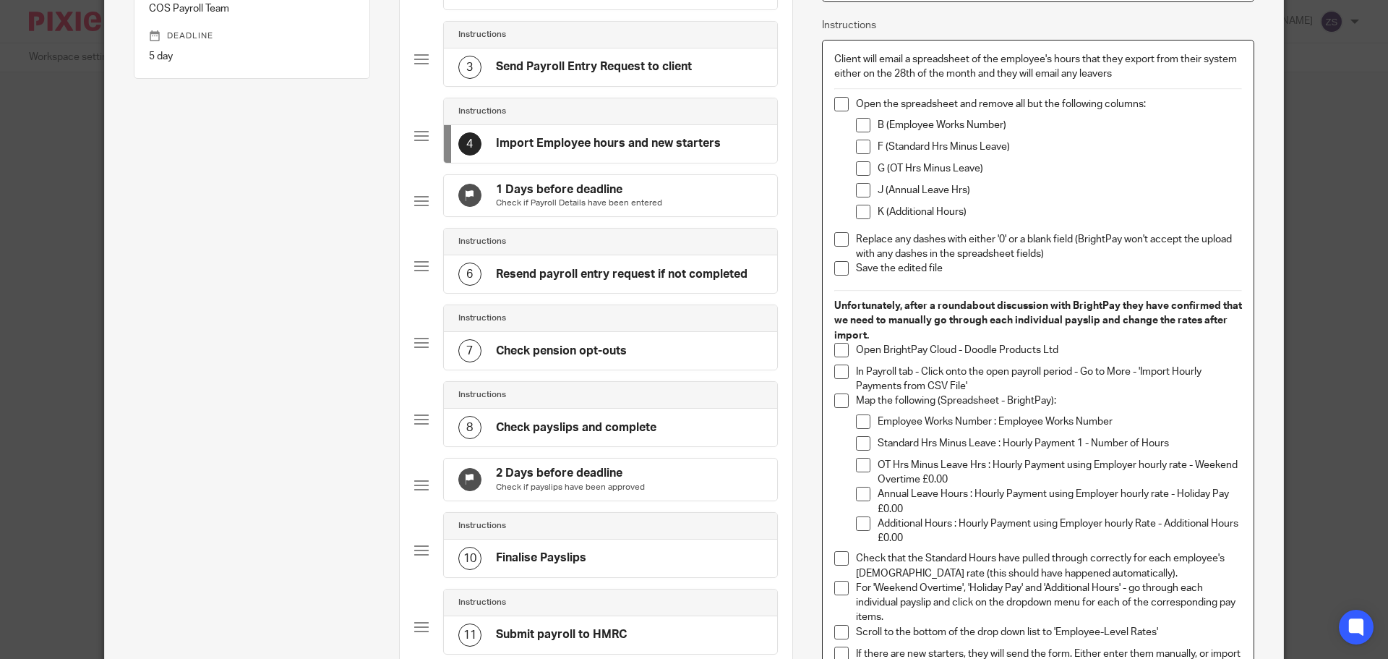
click at [1179, 631] on p "Scroll to the bottom of the drop down list to 'Employee-Level Rates'" at bounding box center [1049, 632] width 386 height 14
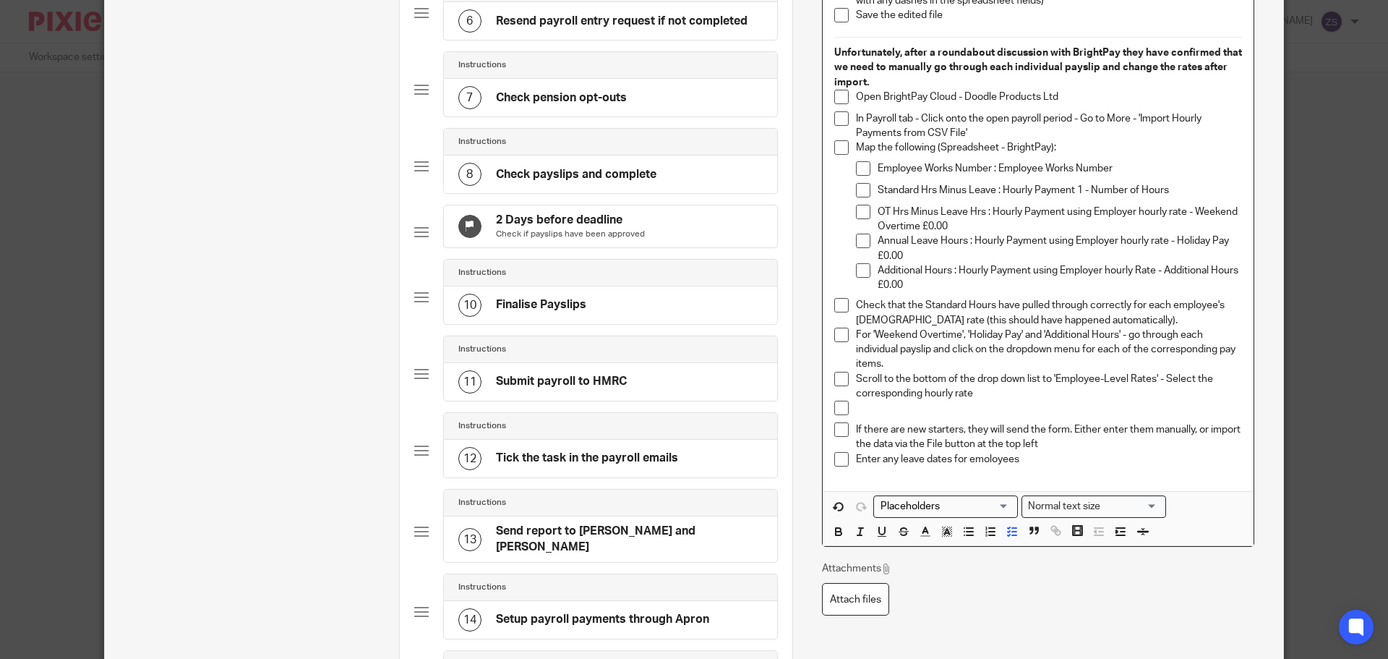
scroll to position [470, 0]
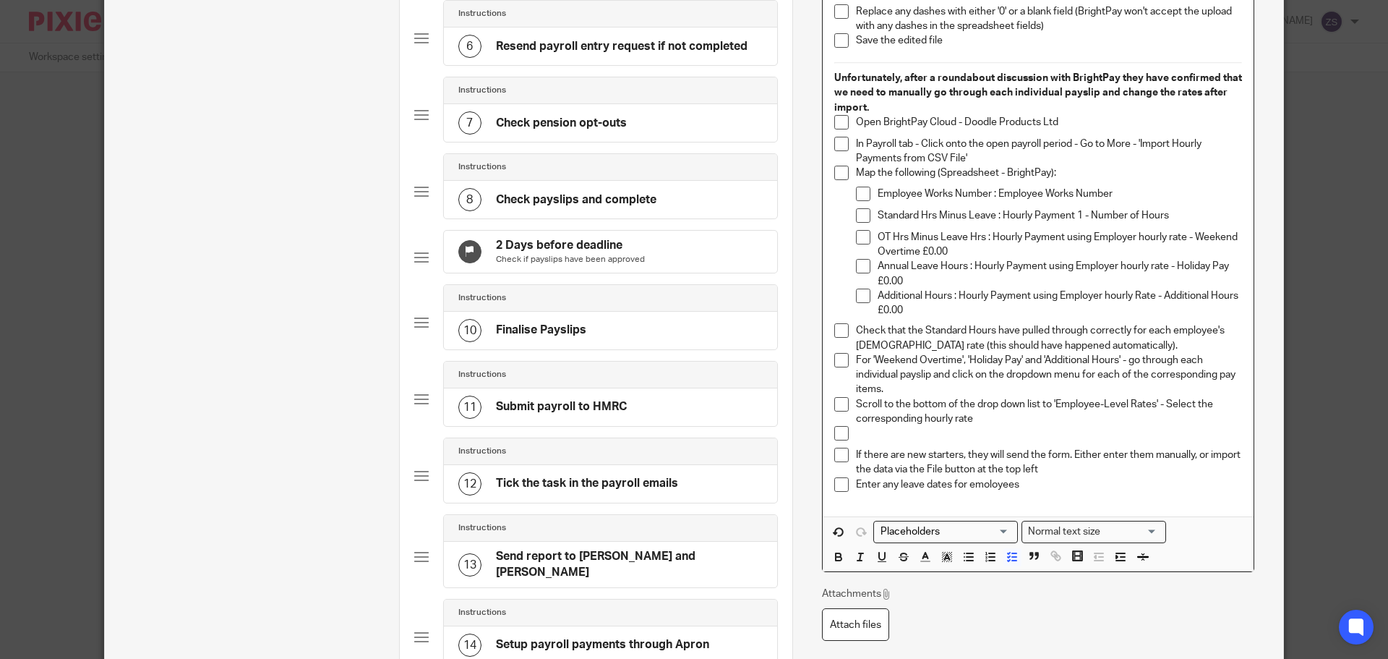
click at [882, 107] on p "Unfortunately, after a roundabout discussion with BrightPay they have confirmed…" at bounding box center [1039, 93] width 408 height 44
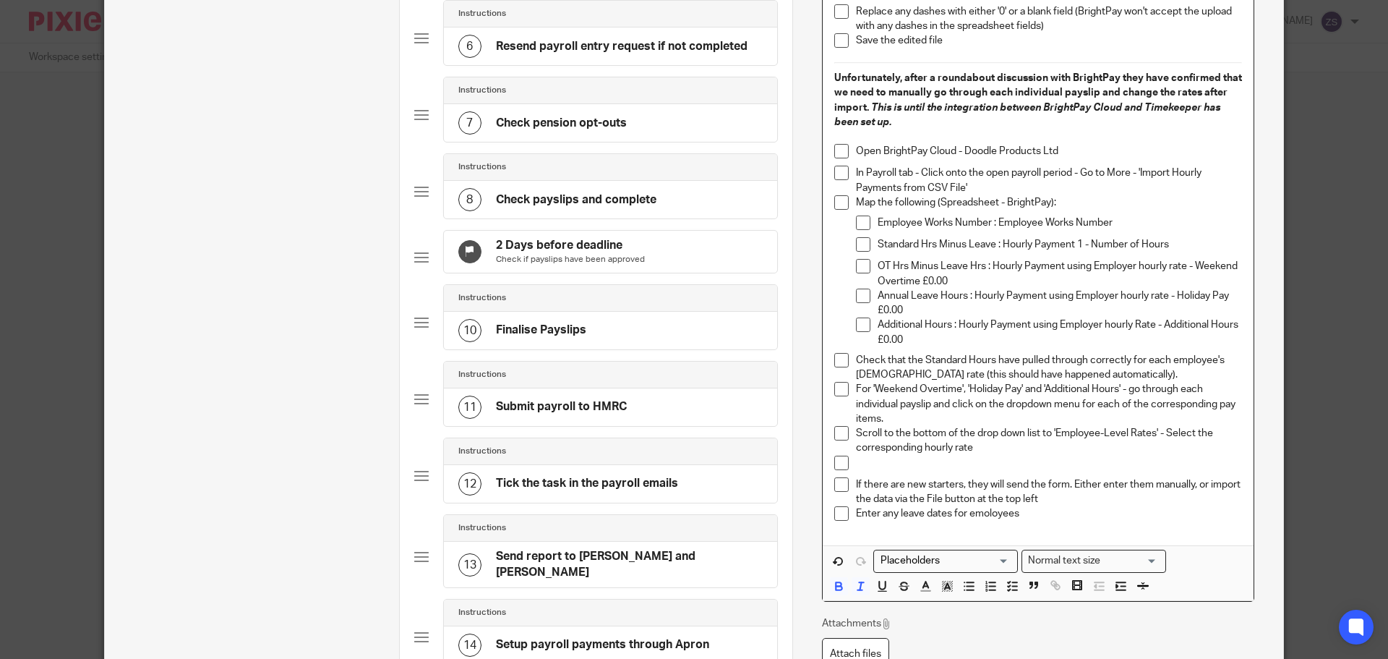
click at [1002, 116] on p "Unfortunately, after a roundabout discussion with BrightPay they have confirmed…" at bounding box center [1039, 100] width 408 height 59
click at [1144, 580] on button "button" at bounding box center [1143, 586] width 18 height 18
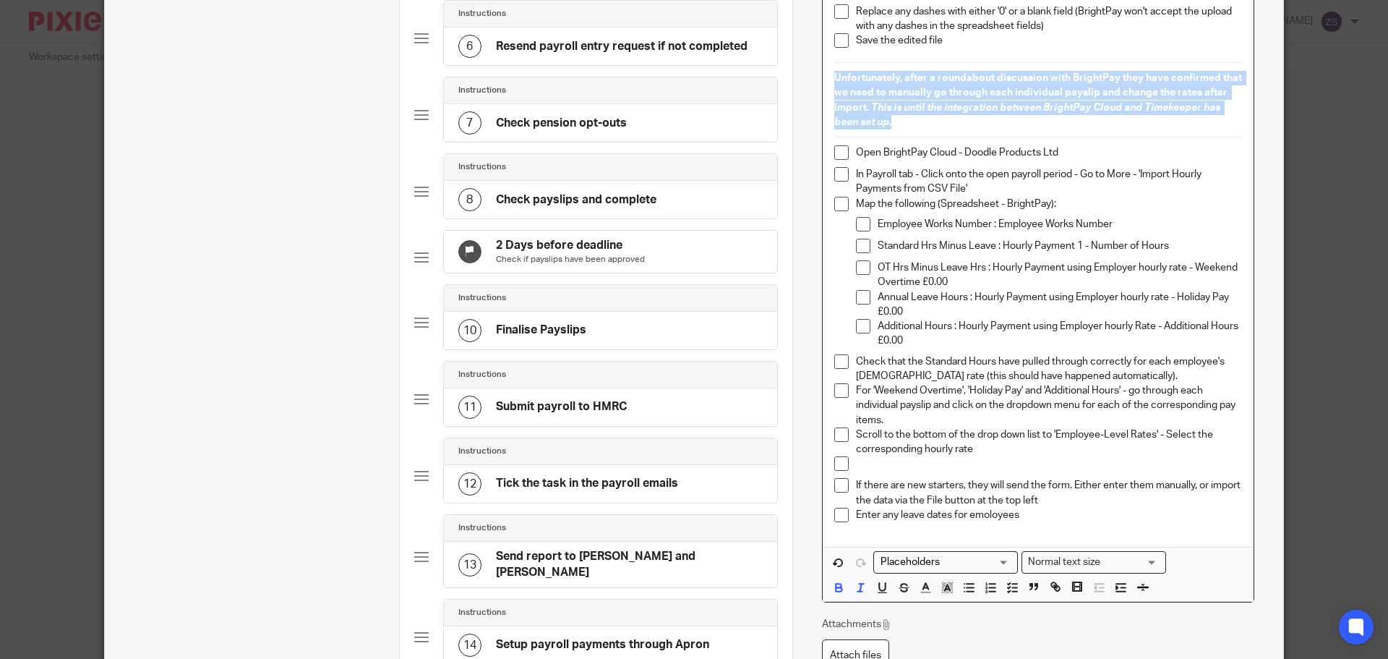
drag, startPoint x: 902, startPoint y: 126, endPoint x: 822, endPoint y: 72, distance: 97.1
click at [823, 72] on div "Client will email a spreadsheet of the employee's hours that they export from t…" at bounding box center [1038, 180] width 431 height 734
click at [1044, 445] on p "Scroll to the bottom of the drop down list to 'Employee-Level Rates' - Select t…" at bounding box center [1049, 442] width 386 height 30
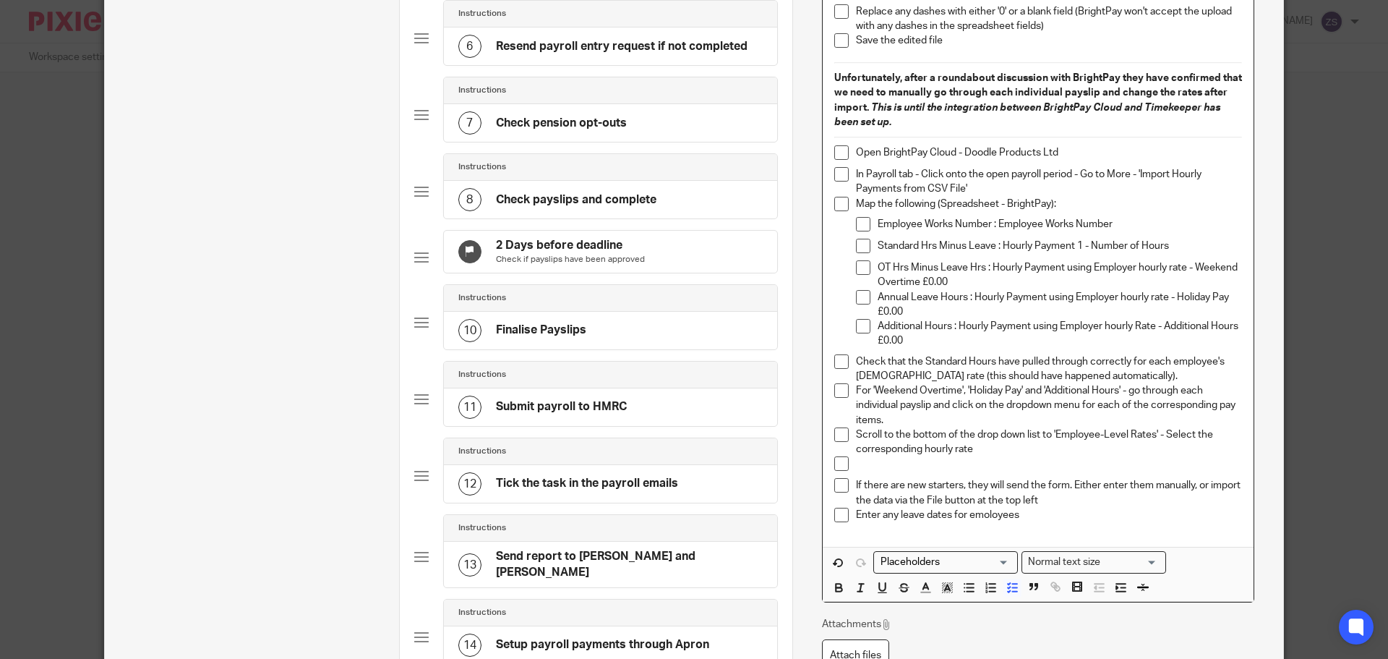
click at [983, 341] on p "Additional Hours : Hourly Payment using Employer hourly Rate - Additional Hours…" at bounding box center [1060, 334] width 364 height 30
click at [991, 225] on p "Employee Works Number : Employee Works Number" at bounding box center [1060, 224] width 364 height 14
click at [997, 242] on p "Standard Hrs Minus Leave : Hourly Payment 1 - Number of Hours" at bounding box center [1060, 246] width 364 height 14
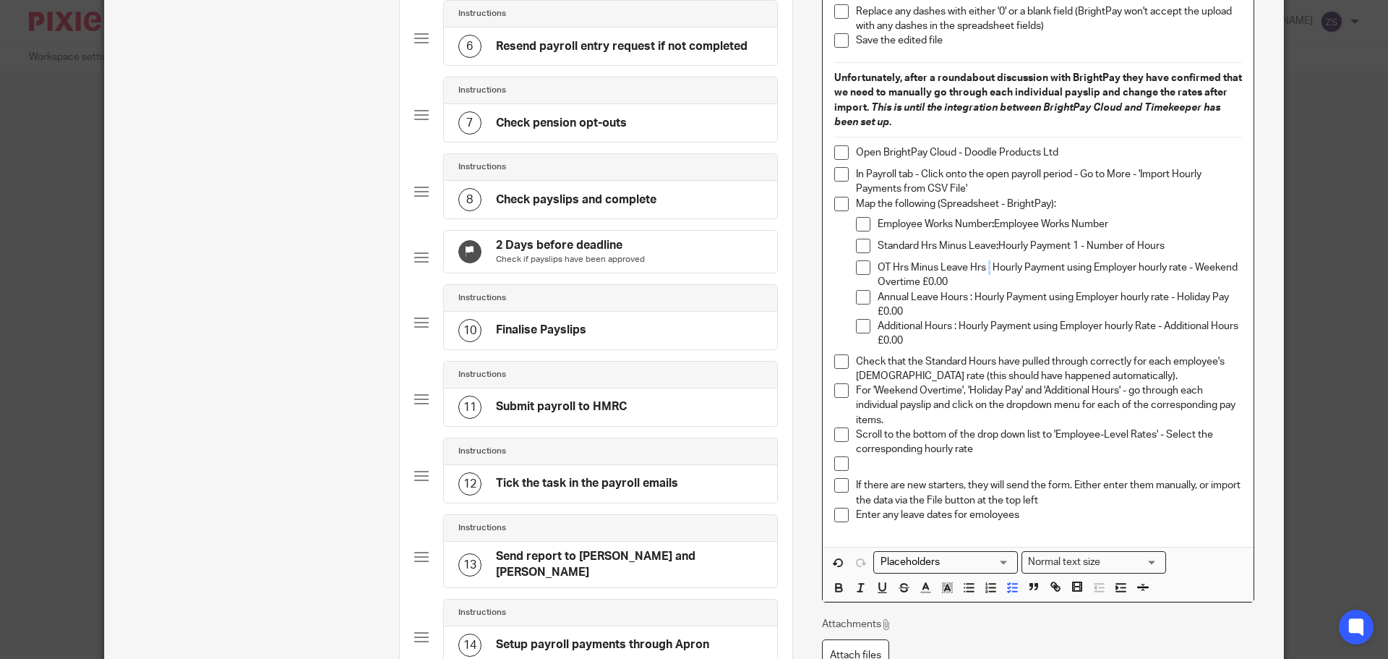
click at [986, 270] on p "OT Hrs Minus Leave Hrs : Hourly Payment using Employer hourly rate - Weekend Ov…" at bounding box center [1060, 275] width 364 height 30
click at [970, 296] on p "Annual Leave Hours : Hourly Payment using Employer hourly rate - Holiday Pay £0…" at bounding box center [1060, 305] width 364 height 30
click at [950, 330] on p "Additional Hours : Hourly Payment using Employer hourly Rate - Additional Hours…" at bounding box center [1060, 334] width 364 height 30
click at [968, 384] on p "For 'Weekend Overtime', 'Holiday Pay' and 'Additional Hours' - go through each …" at bounding box center [1049, 405] width 386 height 44
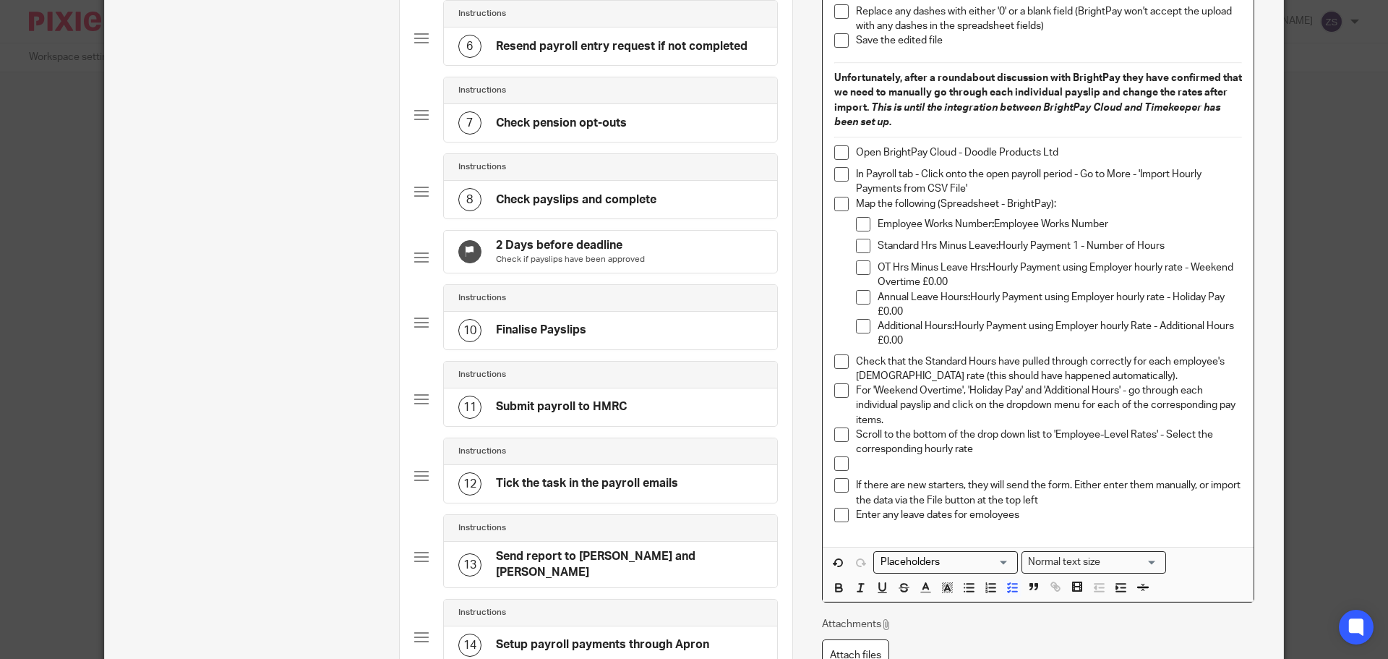
click at [897, 469] on p at bounding box center [1049, 463] width 386 height 14
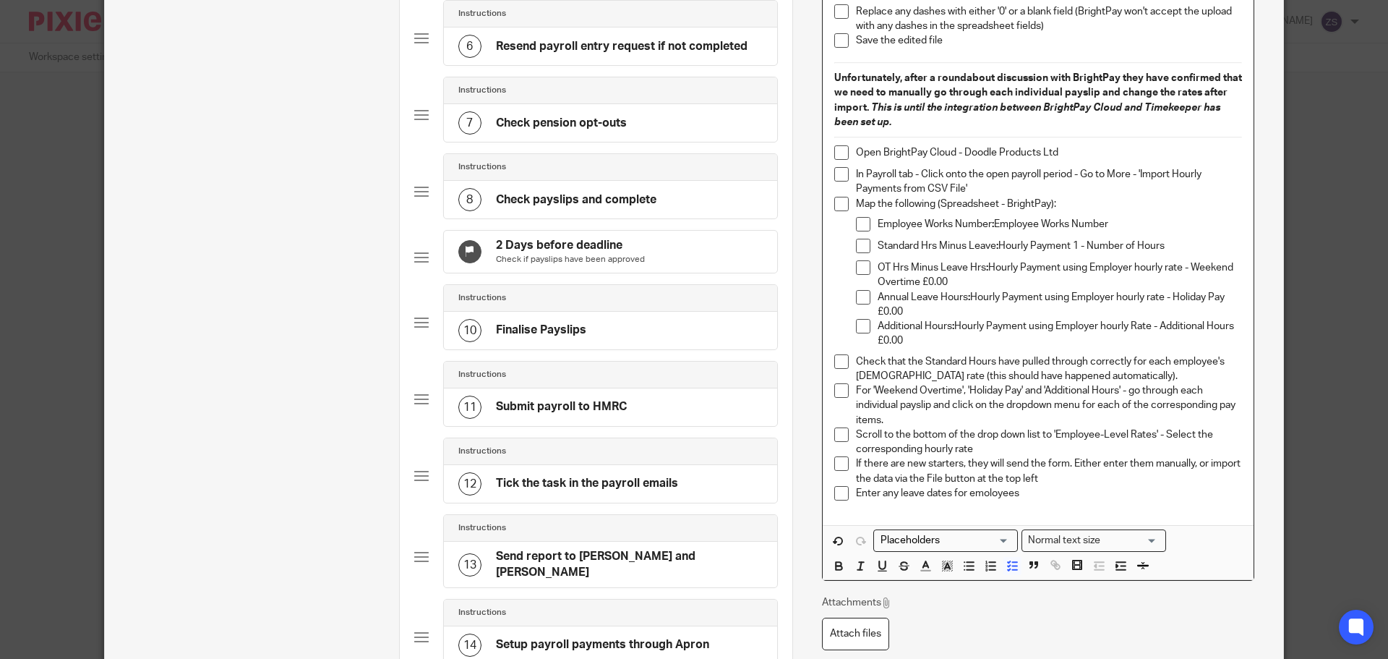
click at [1108, 482] on p "If there are new starters, they will send the form. Either enter them manually,…" at bounding box center [1049, 471] width 386 height 30
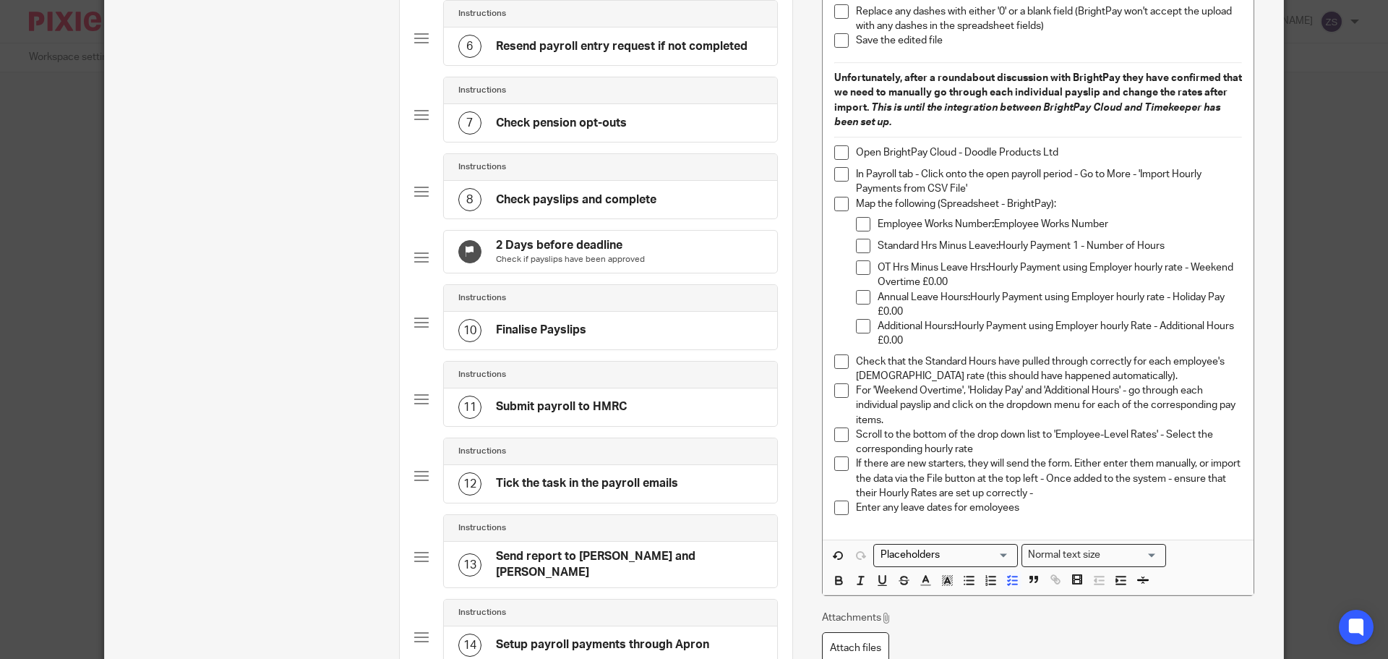
click at [1057, 492] on p "If there are new starters, they will send the form. Either enter them manually,…" at bounding box center [1049, 478] width 386 height 44
click at [1237, 497] on div "Client will email a spreadsheet of the employee's hours that they export from t…" at bounding box center [1038, 176] width 431 height 727
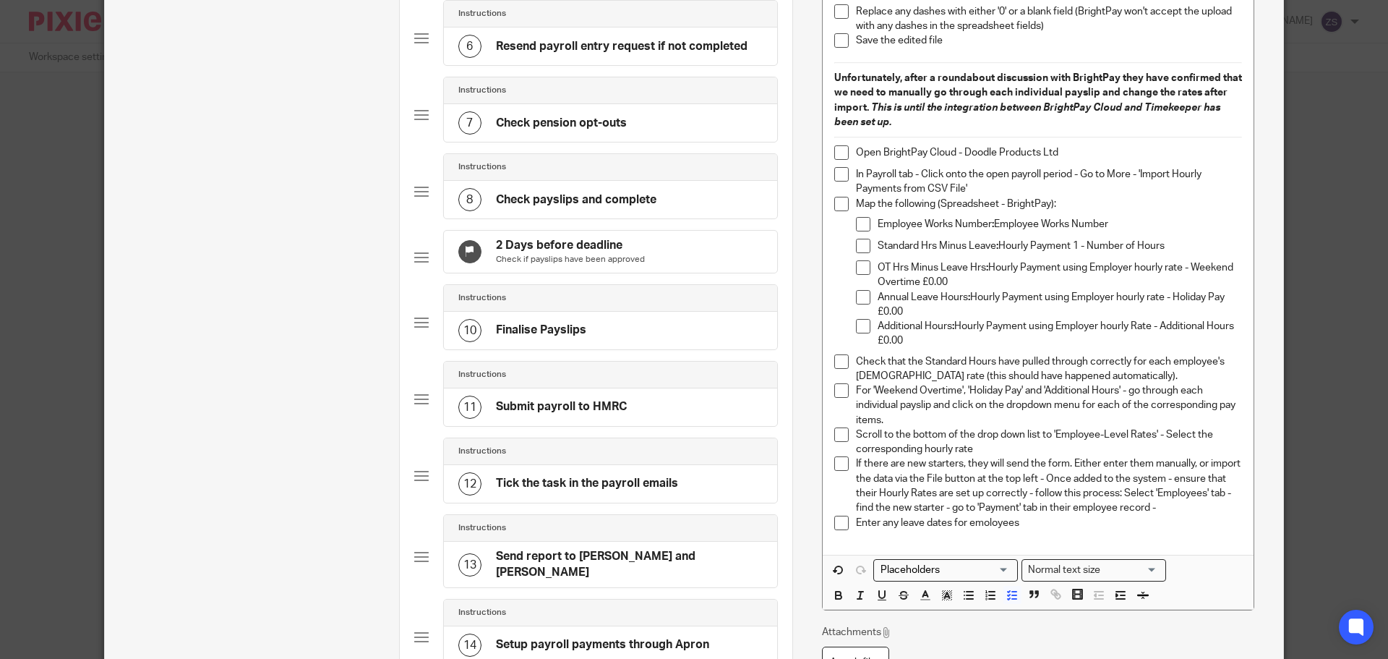
click at [1209, 521] on p "Enter any leave dates for emoloyees" at bounding box center [1049, 523] width 386 height 14
click at [1195, 516] on p "Enter any leave dates for emoloyees" at bounding box center [1049, 523] width 386 height 14
click at [1183, 509] on p "If there are new starters, they will send the form. Either enter them manually,…" at bounding box center [1049, 485] width 386 height 59
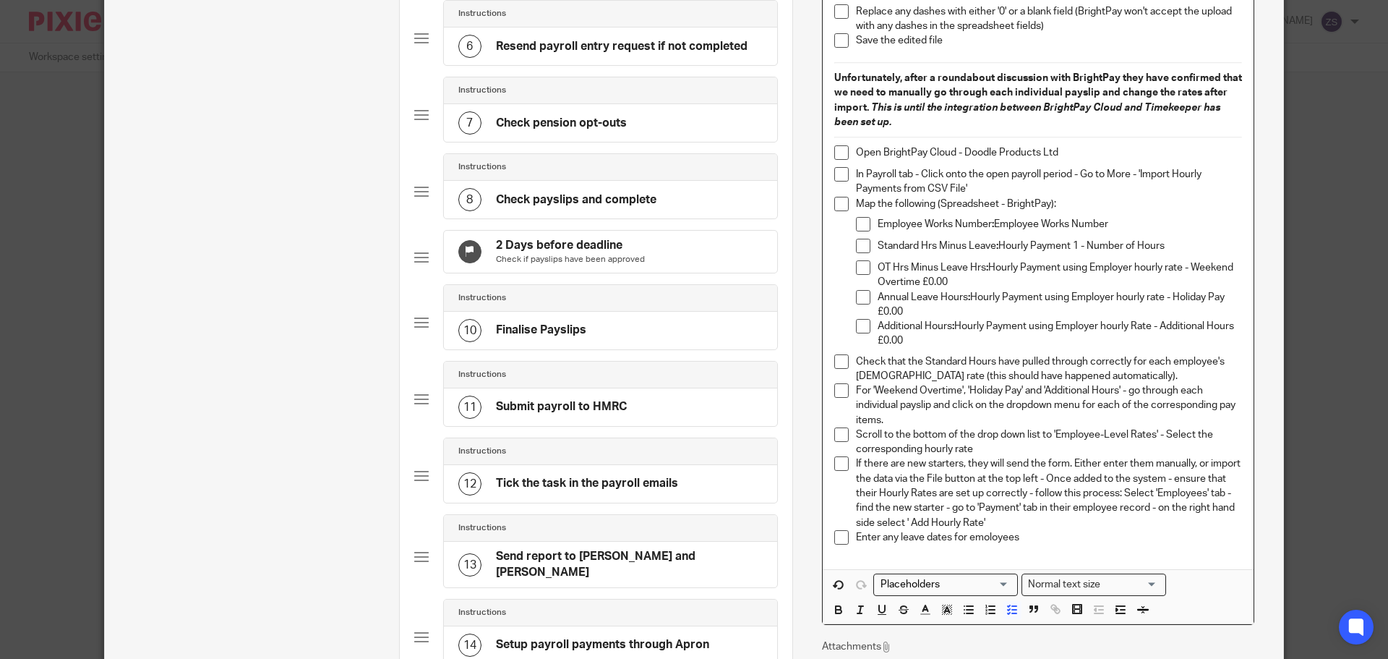
click at [1064, 529] on p "If there are new starters, they will send the form. Either enter them manually,…" at bounding box center [1049, 492] width 386 height 73
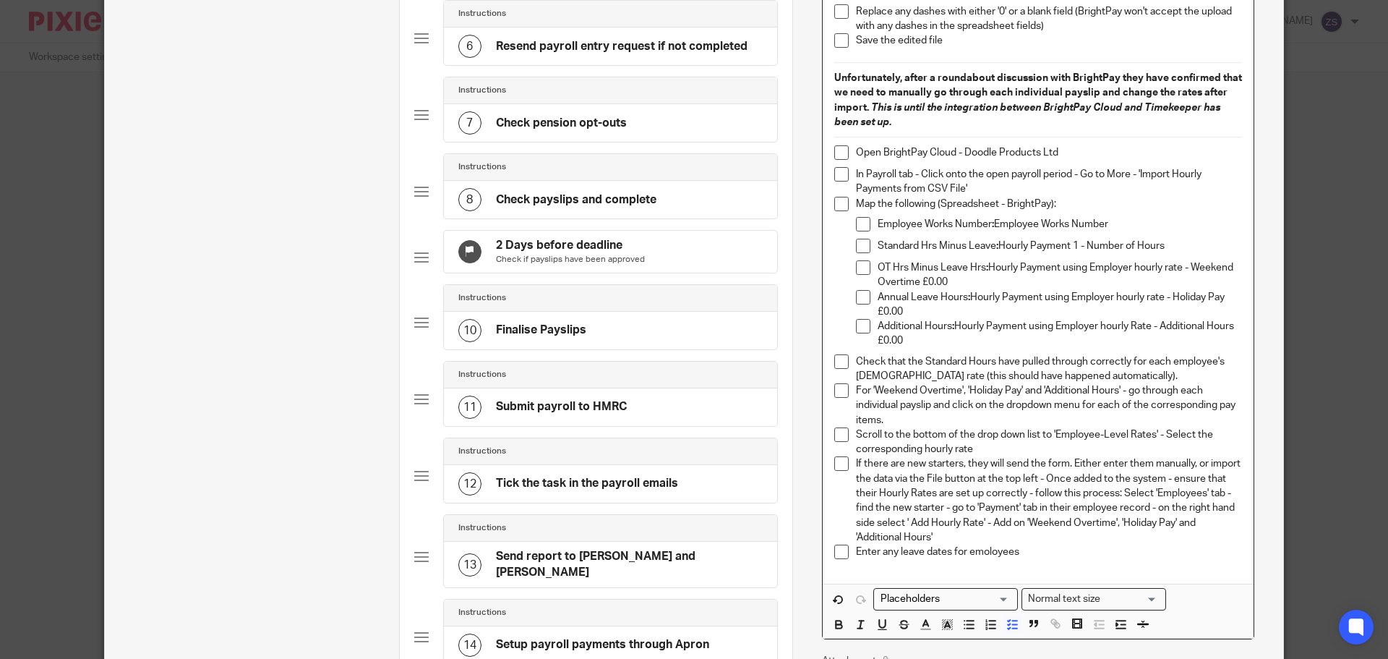
click at [973, 538] on p "If there are new starters, they will send the form. Either enter them manually,…" at bounding box center [1049, 500] width 386 height 88
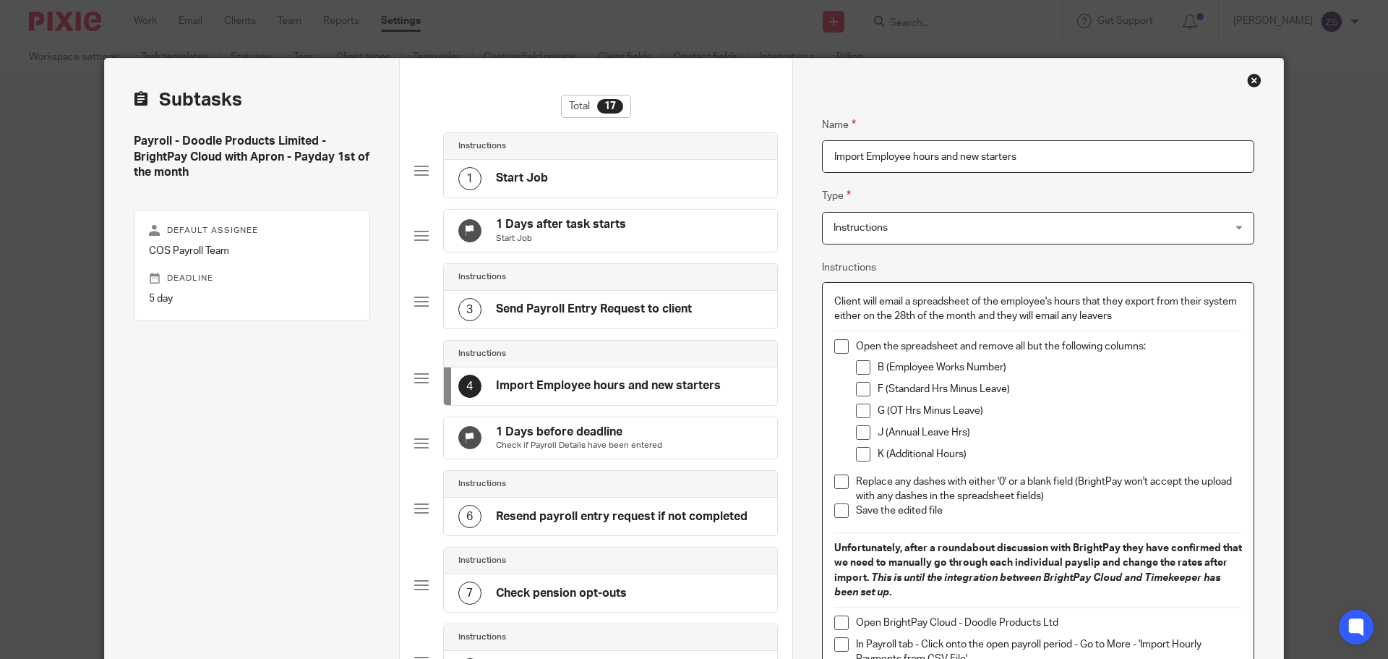
scroll to position [470, 0]
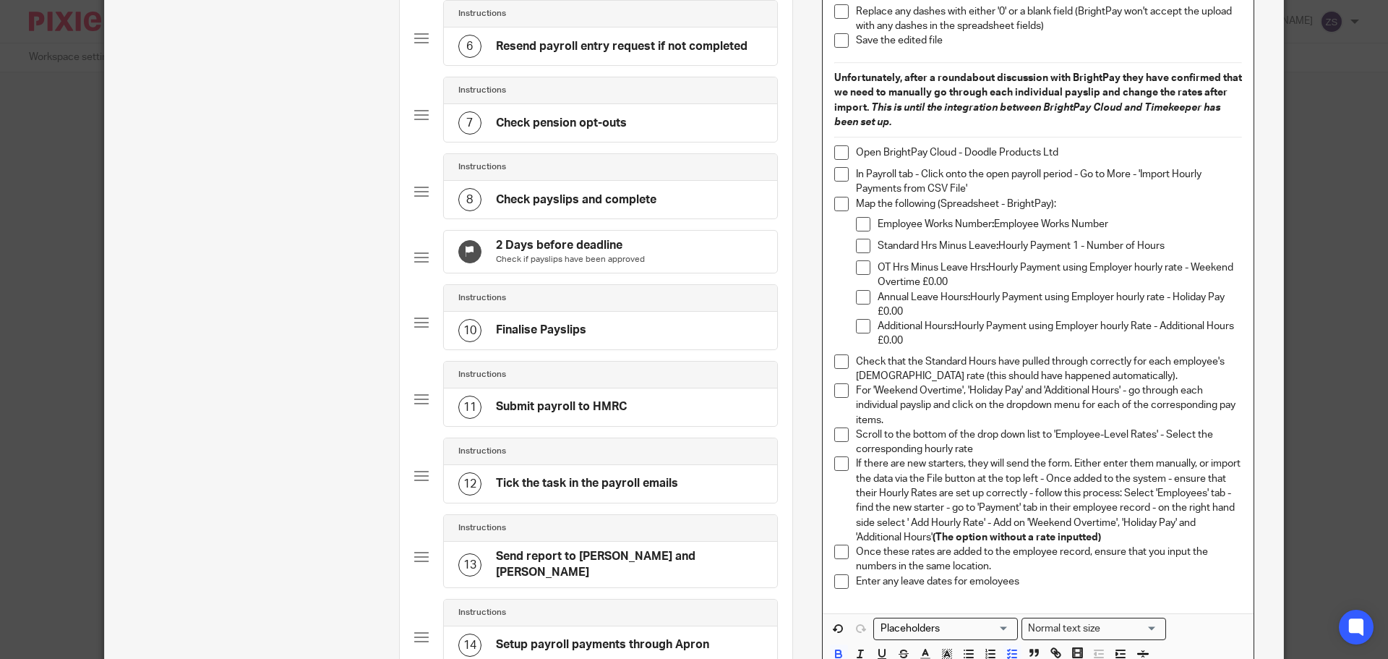
drag, startPoint x: 1009, startPoint y: 571, endPoint x: 849, endPoint y: 458, distance: 195.2
click at [849, 458] on ul "In Payroll tab - Click onto the open payroll period - Go to More - 'Import Hour…" at bounding box center [1039, 381] width 408 height 428
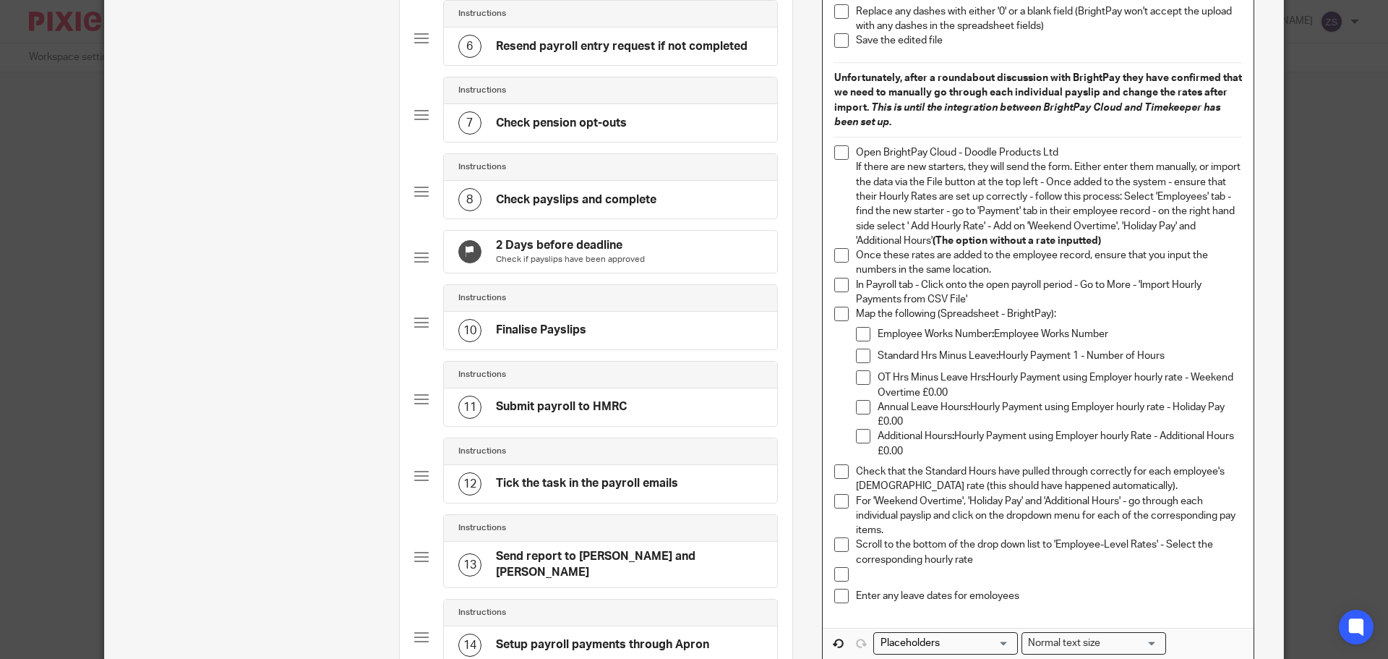
click at [845, 170] on li "Open BrightPay Cloud - Doodle Products Ltd If there are new starters, they will…" at bounding box center [1039, 196] width 408 height 103
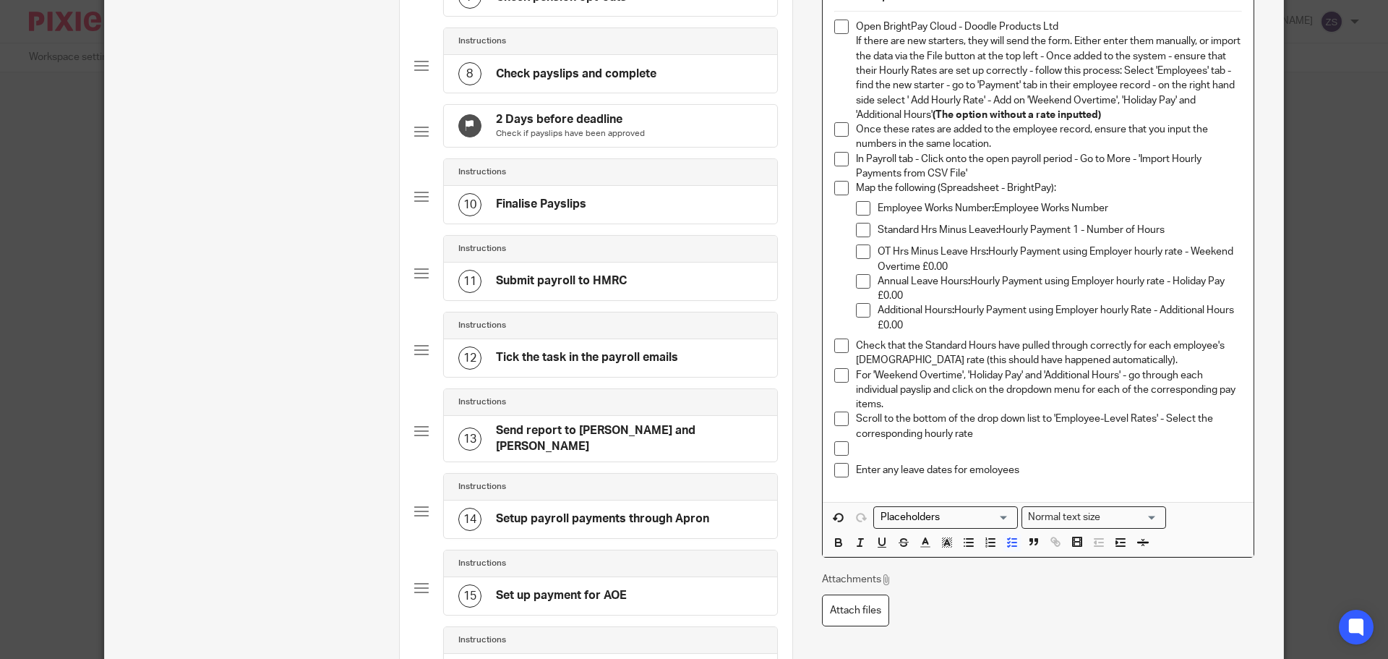
scroll to position [615, 0]
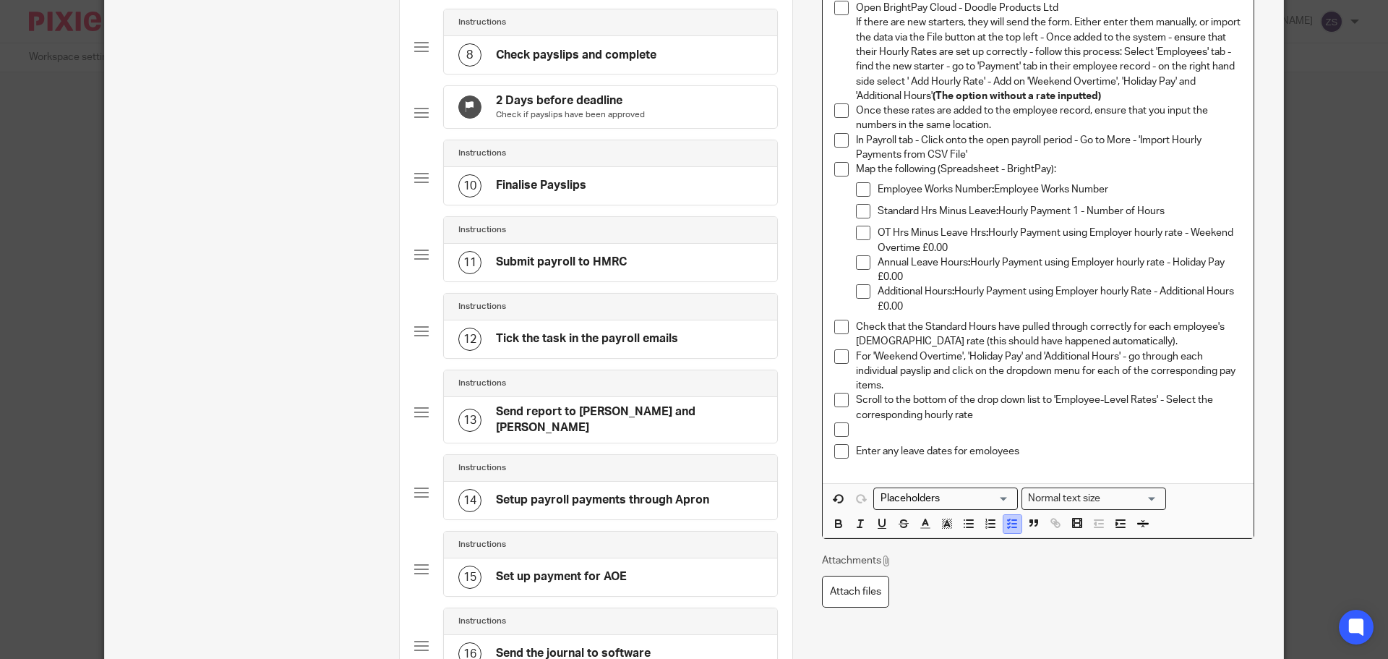
click at [1006, 526] on icon "button" at bounding box center [1012, 523] width 13 height 13
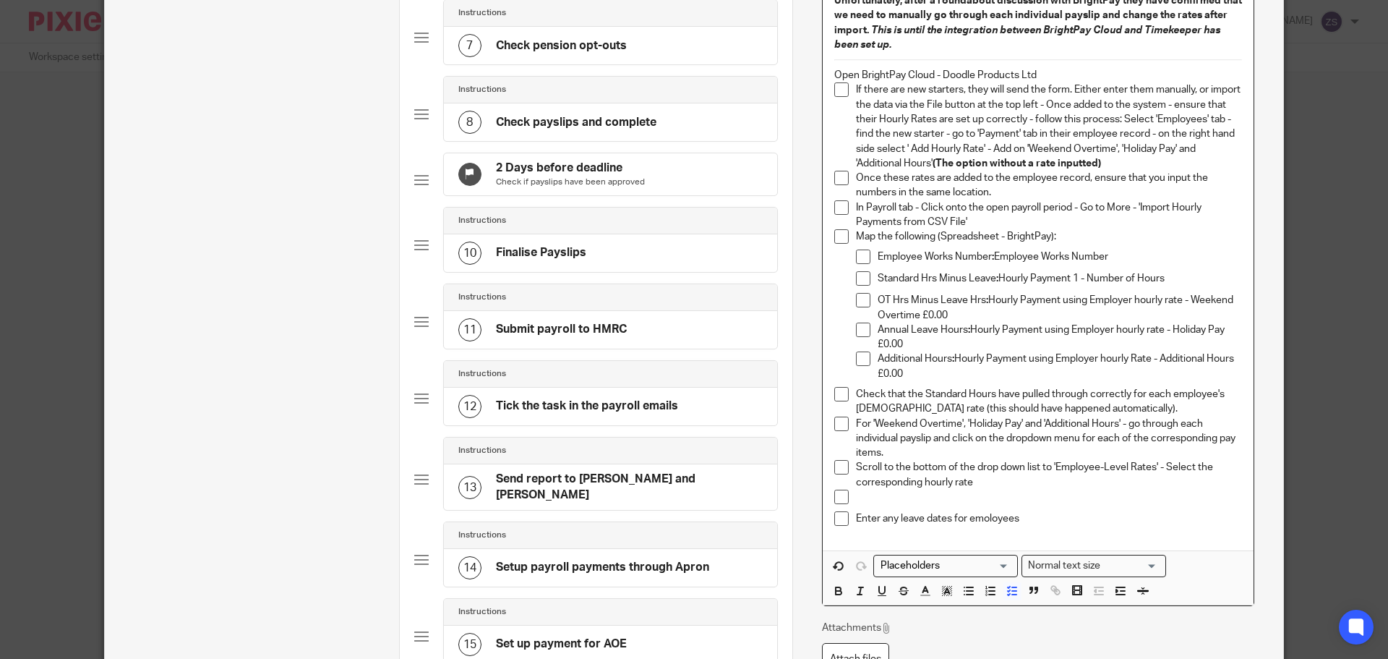
scroll to position [470, 0]
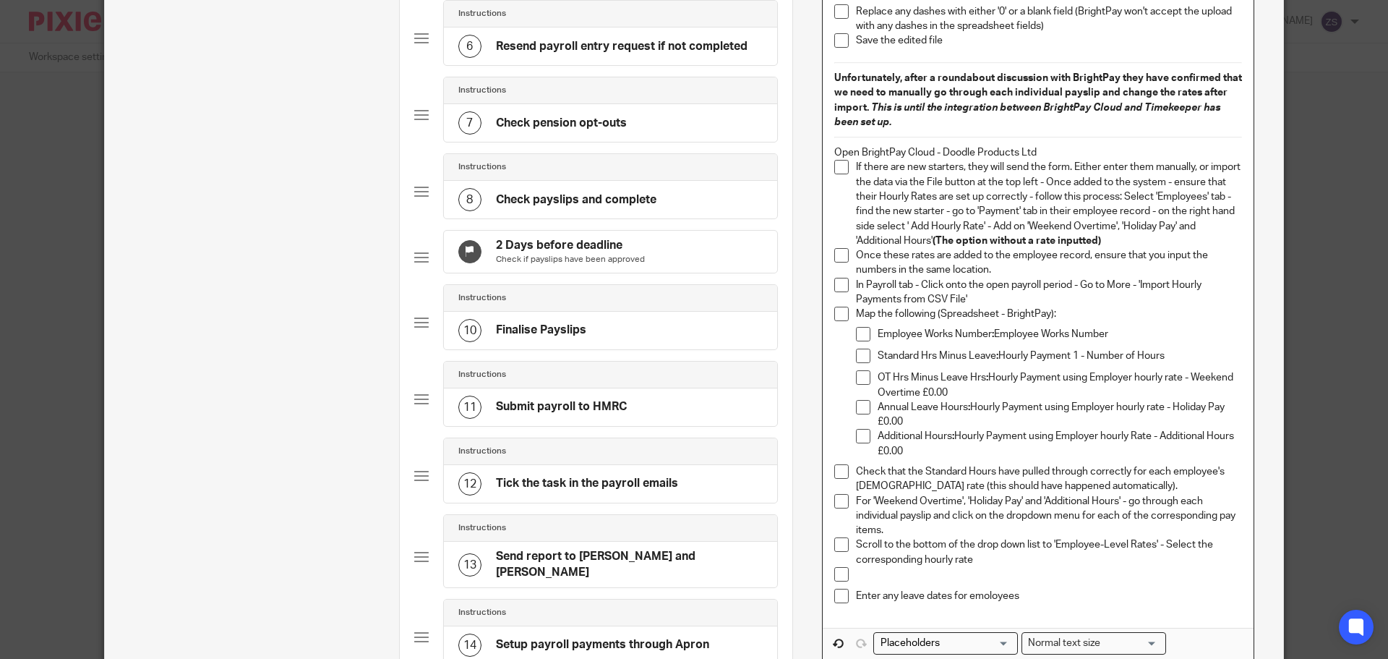
click at [825, 148] on div "Client will email a spreadsheet of the employee's hours that they export from t…" at bounding box center [1038, 220] width 431 height 815
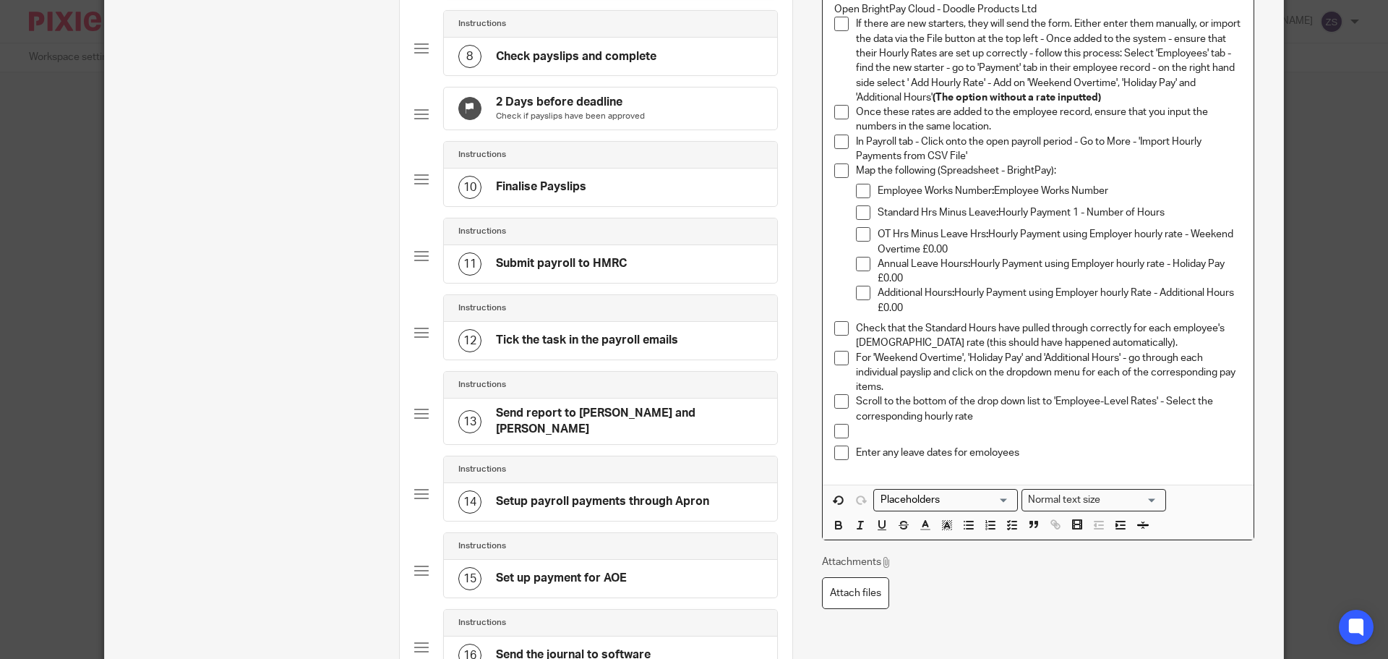
scroll to position [615, 0]
click at [1010, 515] on button "button" at bounding box center [1013, 524] width 18 height 18
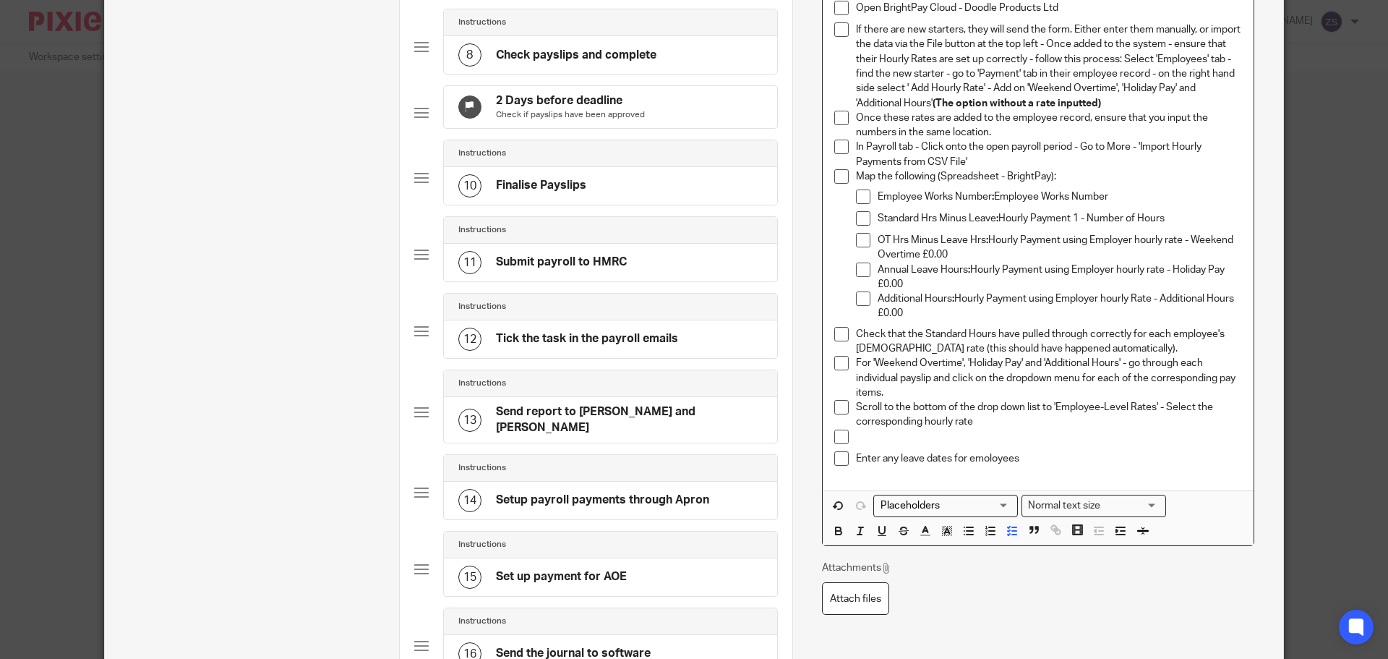
click at [863, 437] on p at bounding box center [1049, 437] width 386 height 14
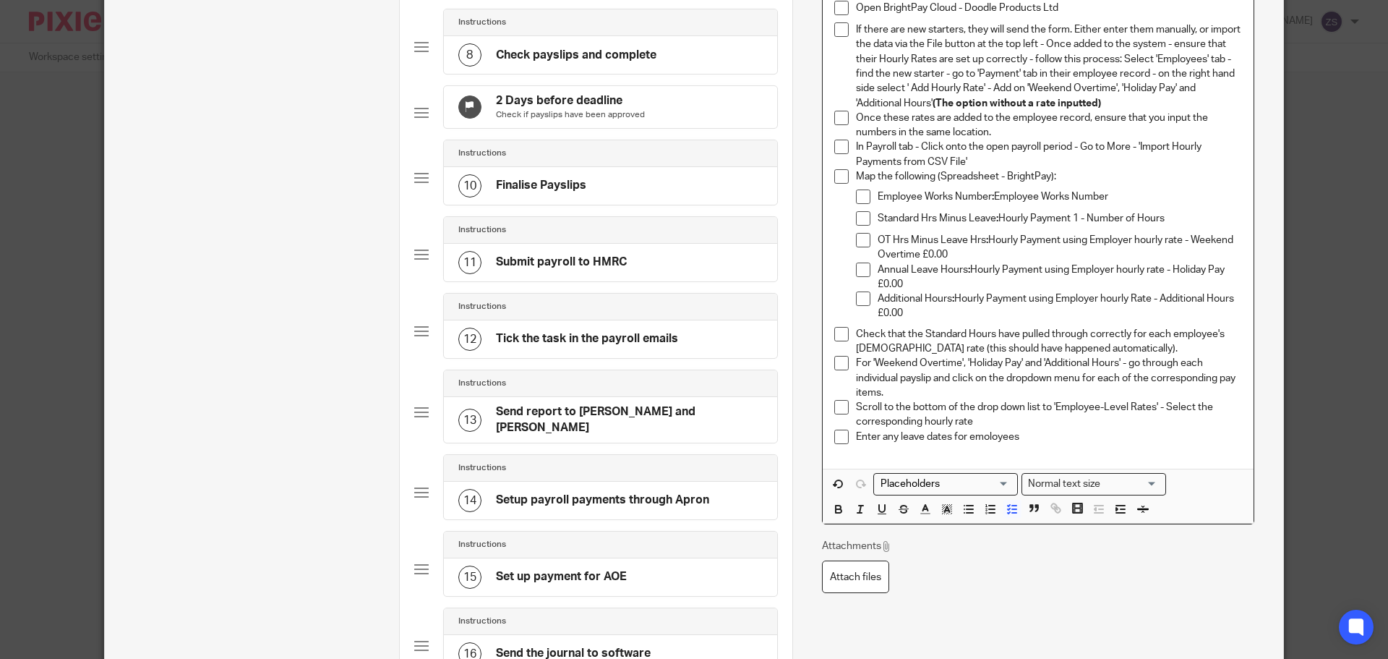
click at [1004, 423] on p "Scroll to the bottom of the drop down list to 'Employee-Level Rates' - Select t…" at bounding box center [1049, 415] width 386 height 30
click at [1044, 435] on p "Enter any leave dates for emoloyees" at bounding box center [1049, 437] width 386 height 14
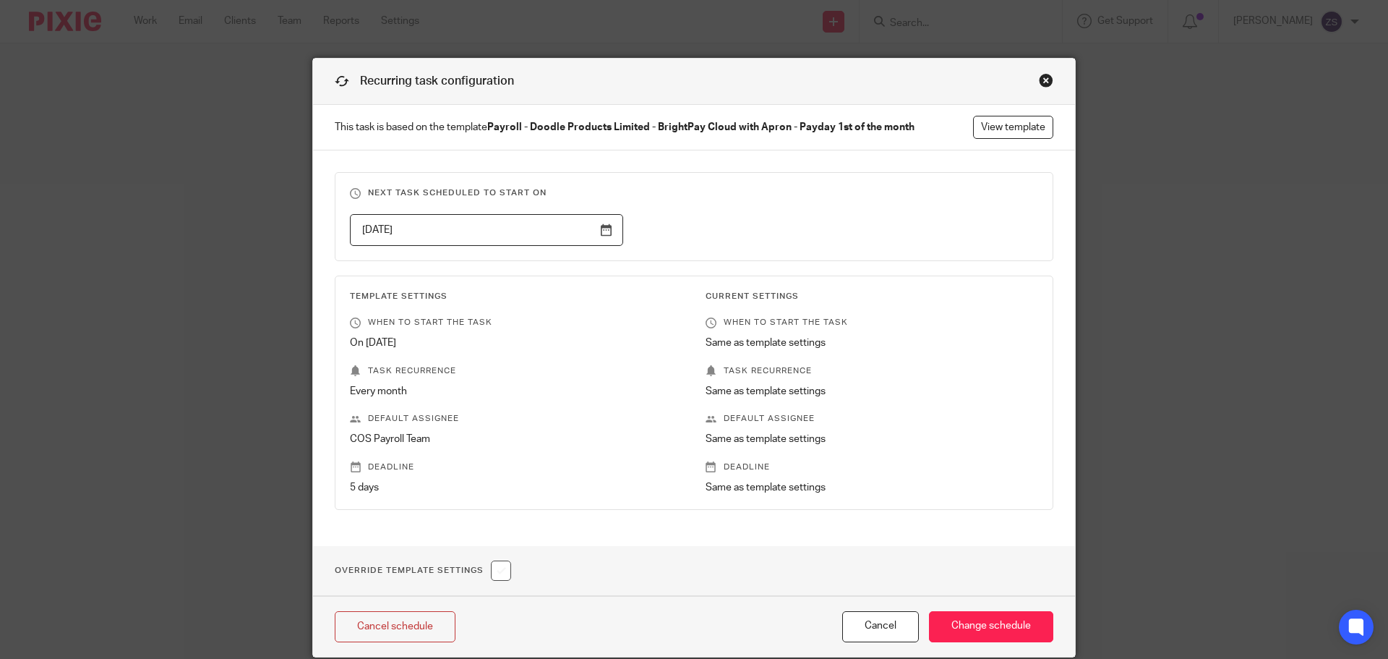
click at [1045, 72] on div "Recurring task configuration" at bounding box center [694, 82] width 762 height 46
click at [1042, 77] on div "Close this dialog window" at bounding box center [1046, 80] width 14 height 14
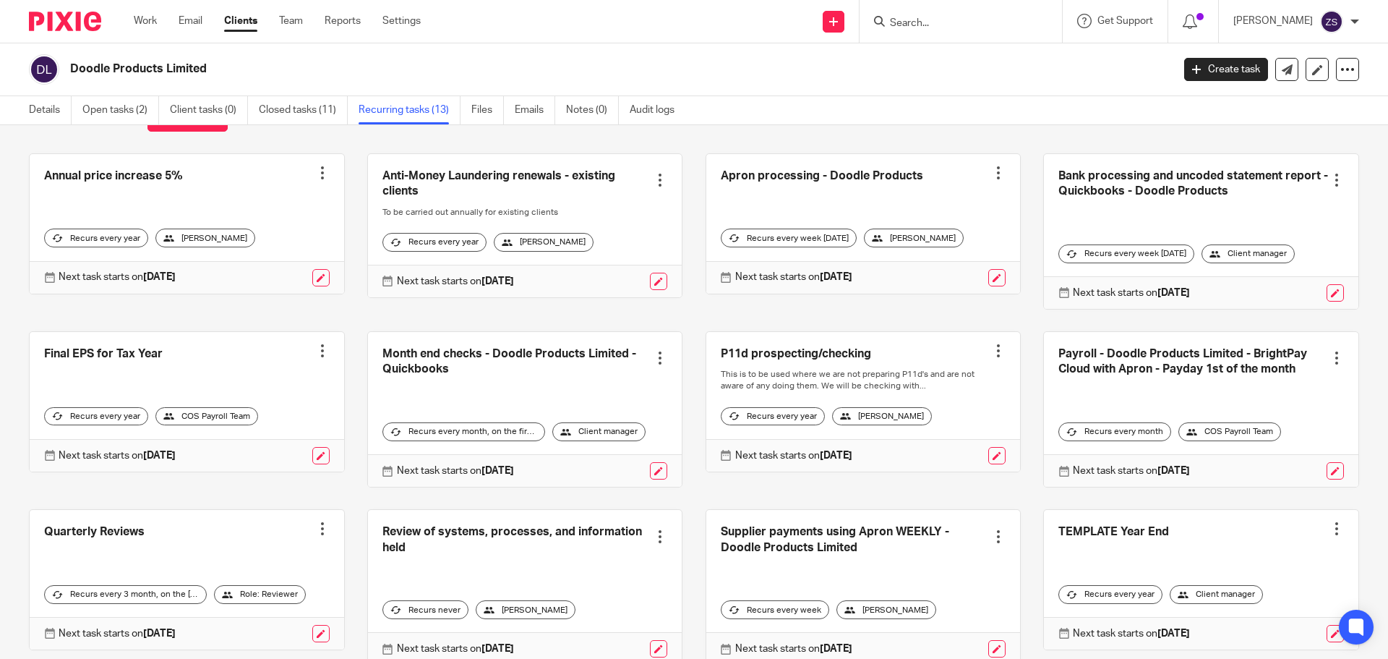
scroll to position [145, 0]
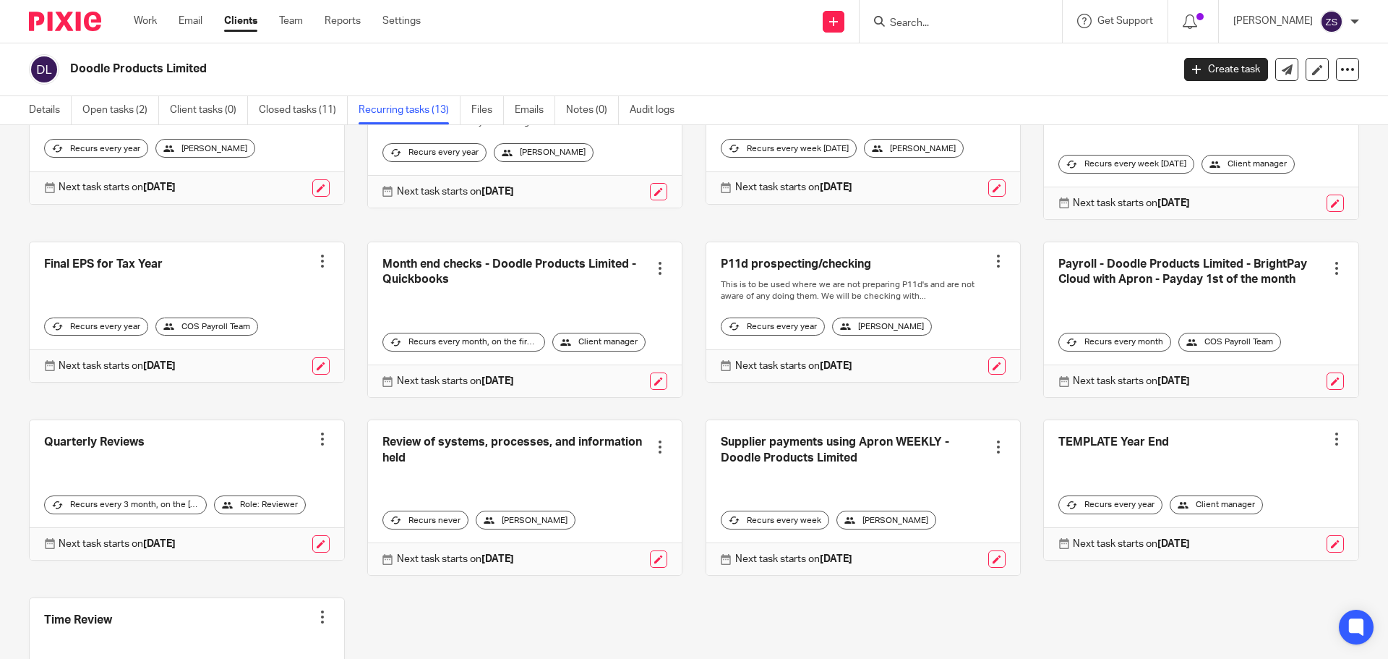
click at [1136, 281] on link at bounding box center [1201, 319] width 315 height 155
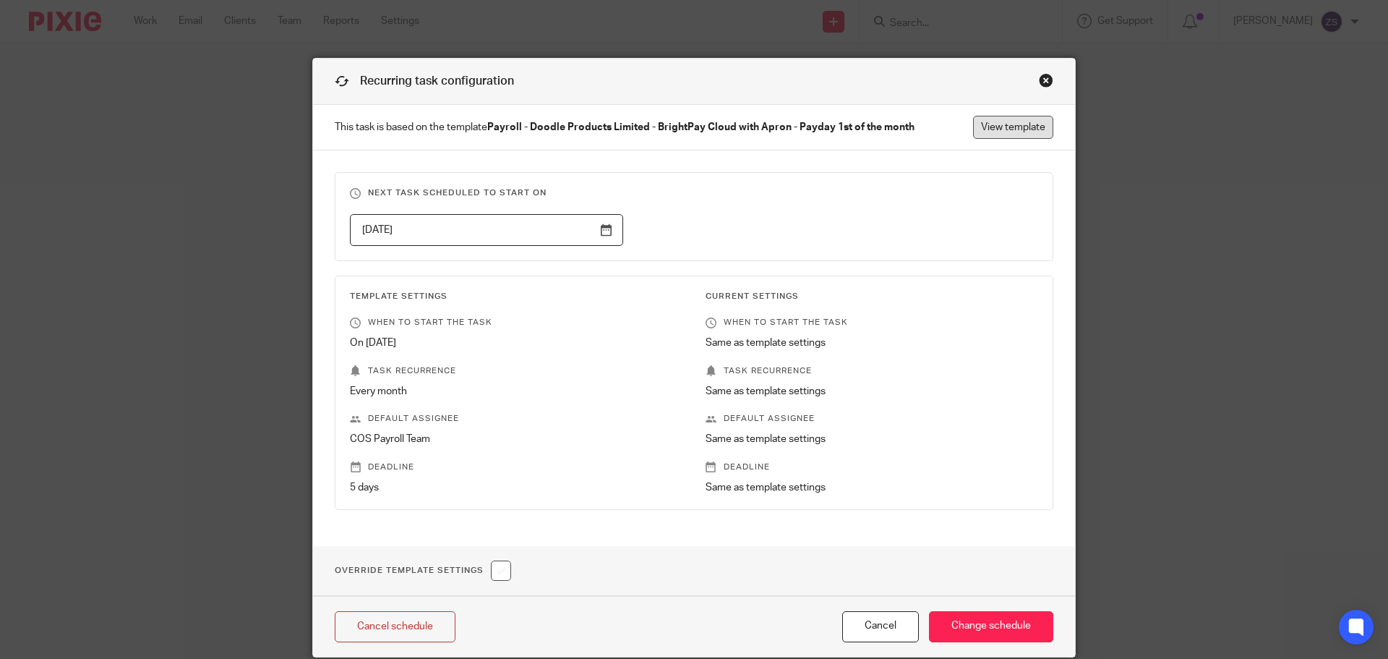
click at [1007, 129] on link "View template" at bounding box center [1013, 127] width 80 height 23
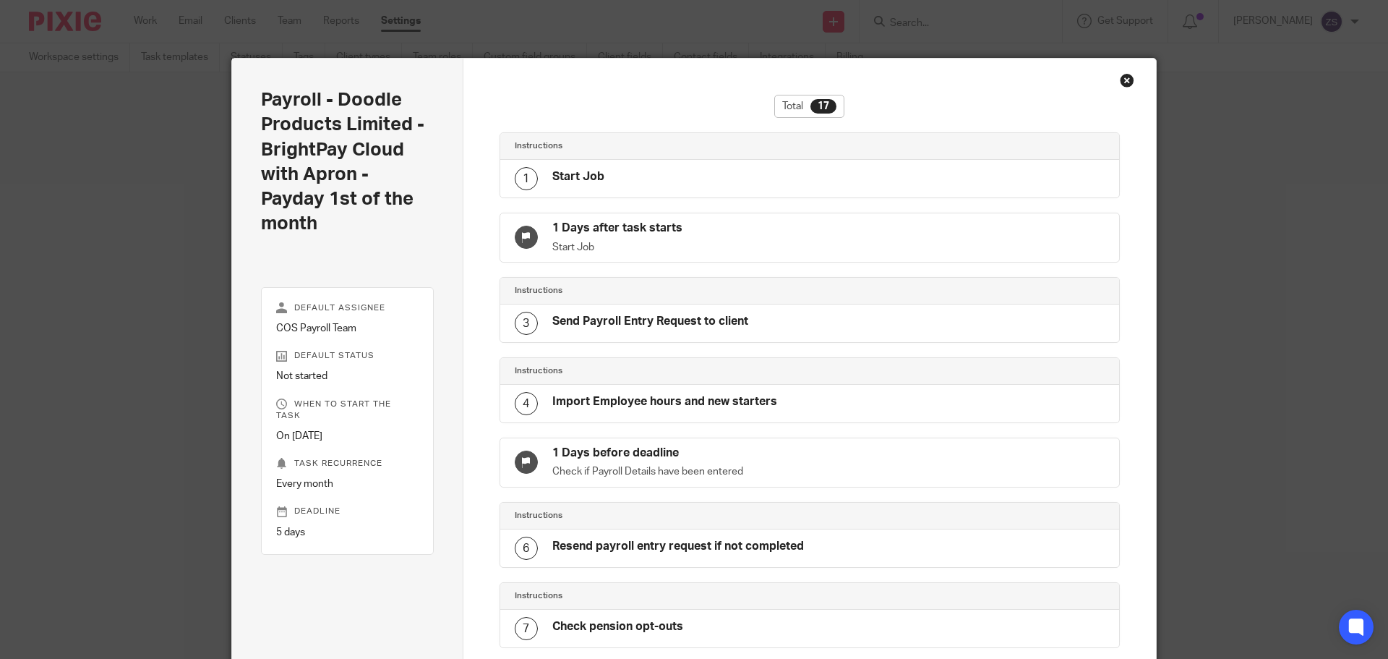
click at [1122, 78] on div "Close this dialog window" at bounding box center [1127, 80] width 14 height 14
